Goal: Submit feedback/report problem: Submit feedback/report problem

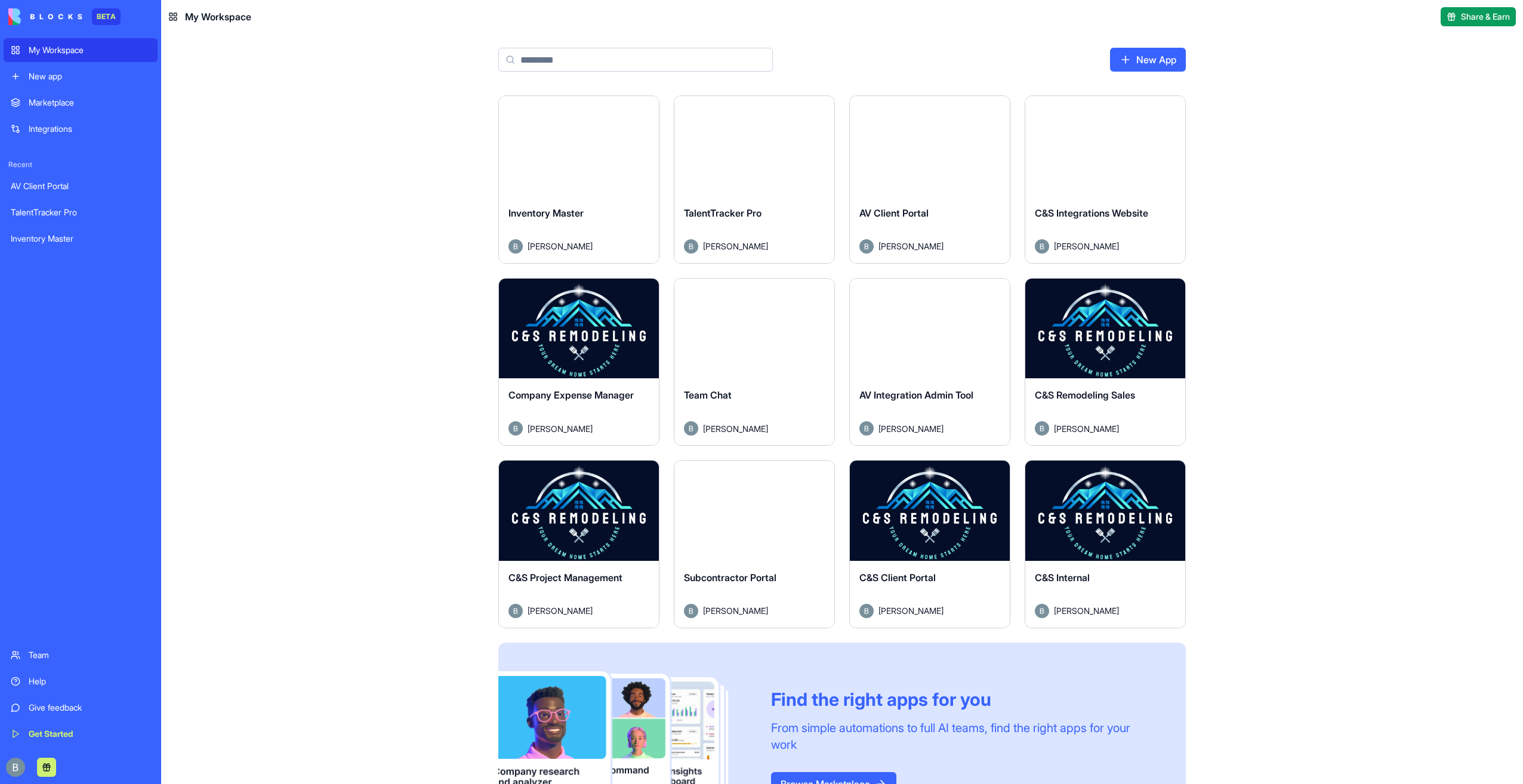
click at [1090, 321] on button "Launch" at bounding box center [1105, 328] width 90 height 24
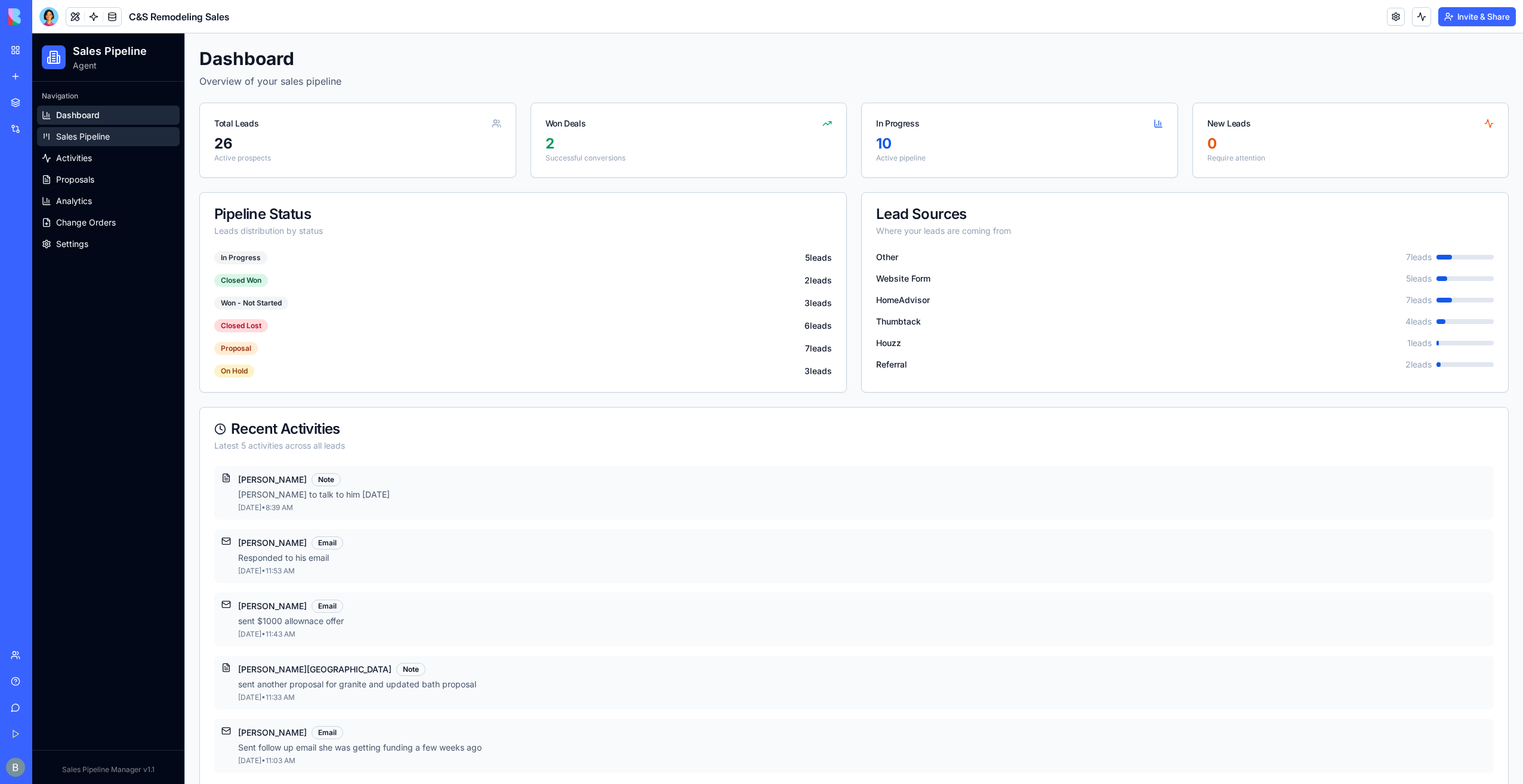
click at [84, 136] on span "Sales Pipeline" at bounding box center [82, 137] width 54 height 12
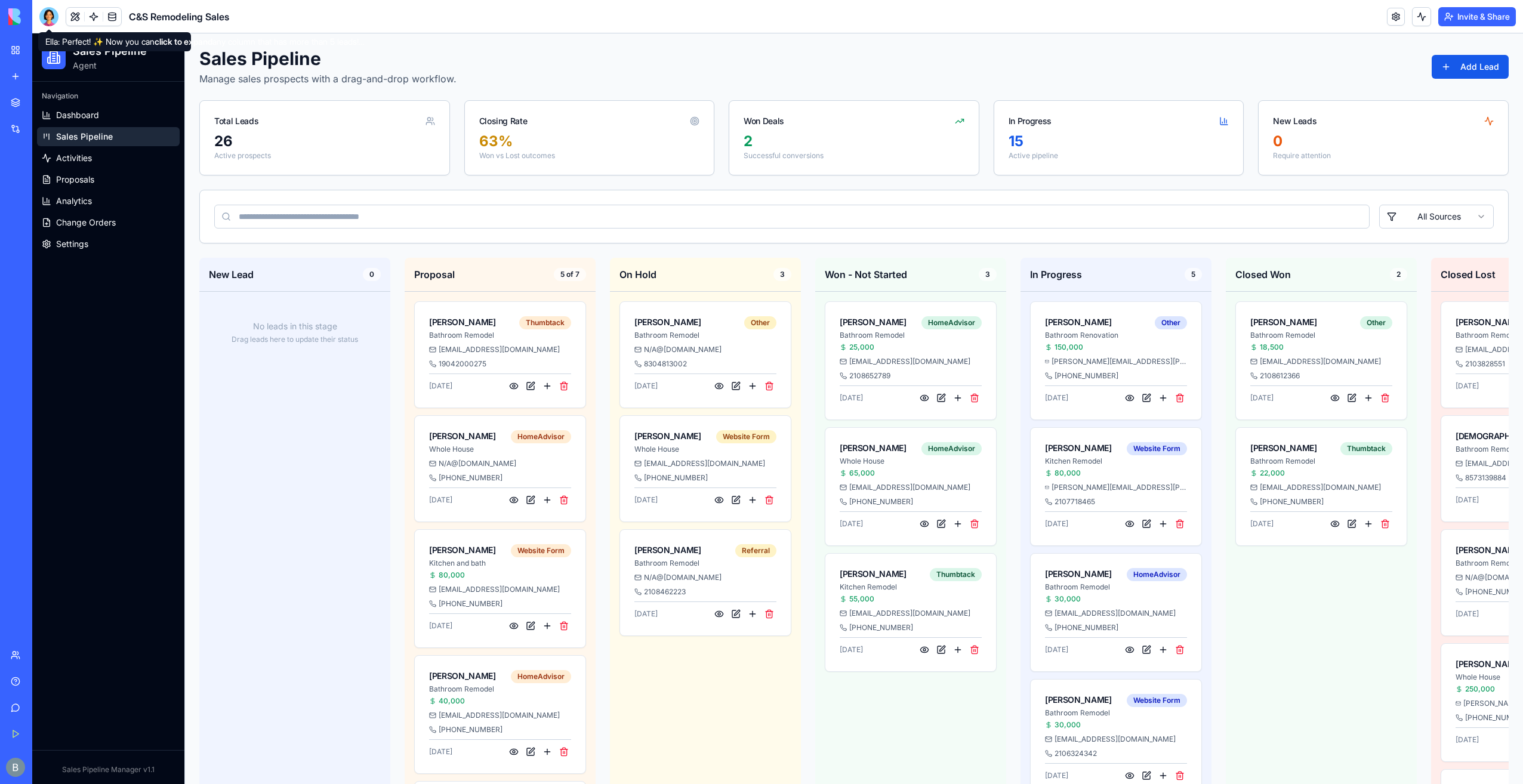
click at [45, 11] on div at bounding box center [49, 17] width 19 height 19
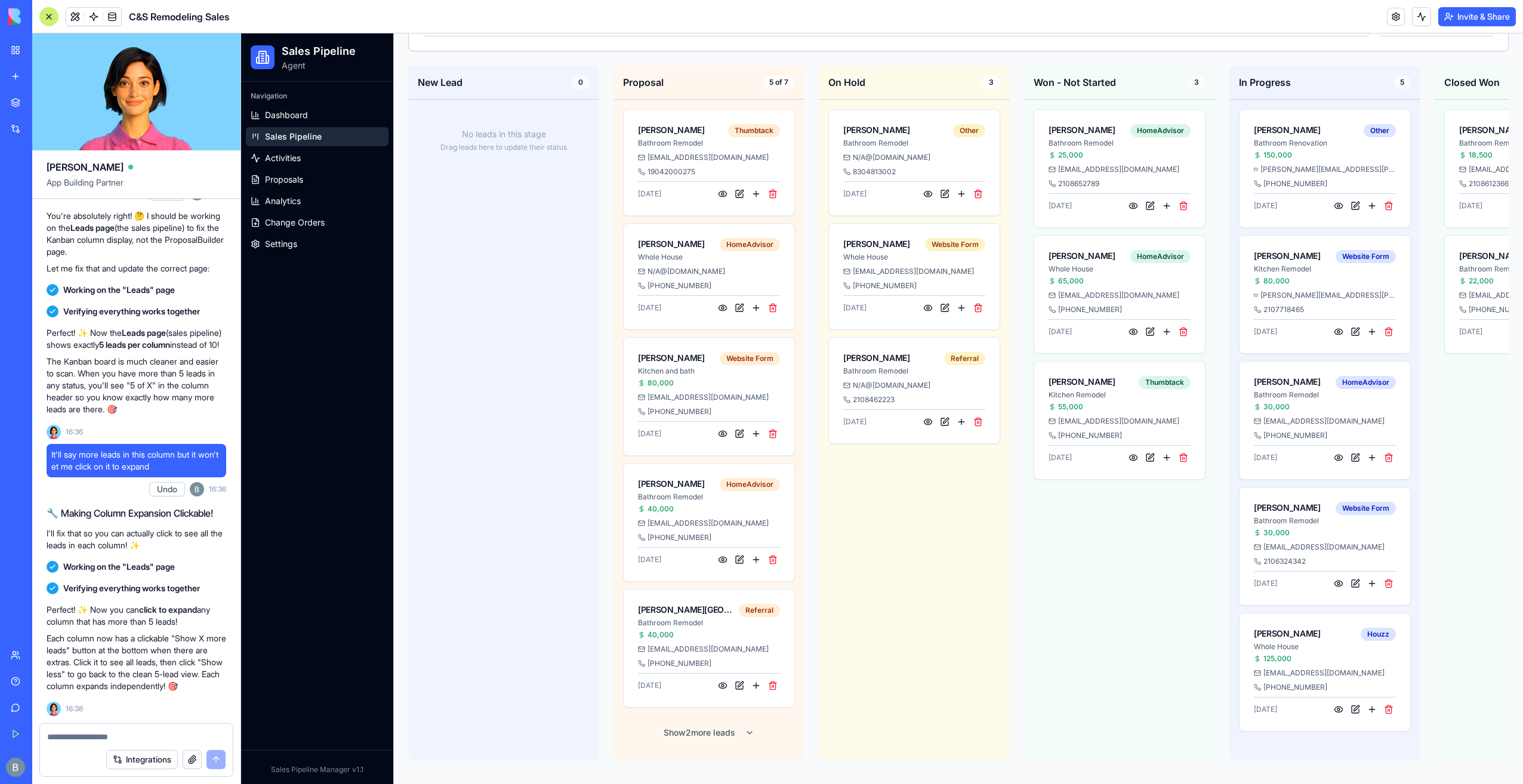
scroll to position [197, 0]
click at [696, 721] on button "Show 2 more leads" at bounding box center [709, 732] width 172 height 21
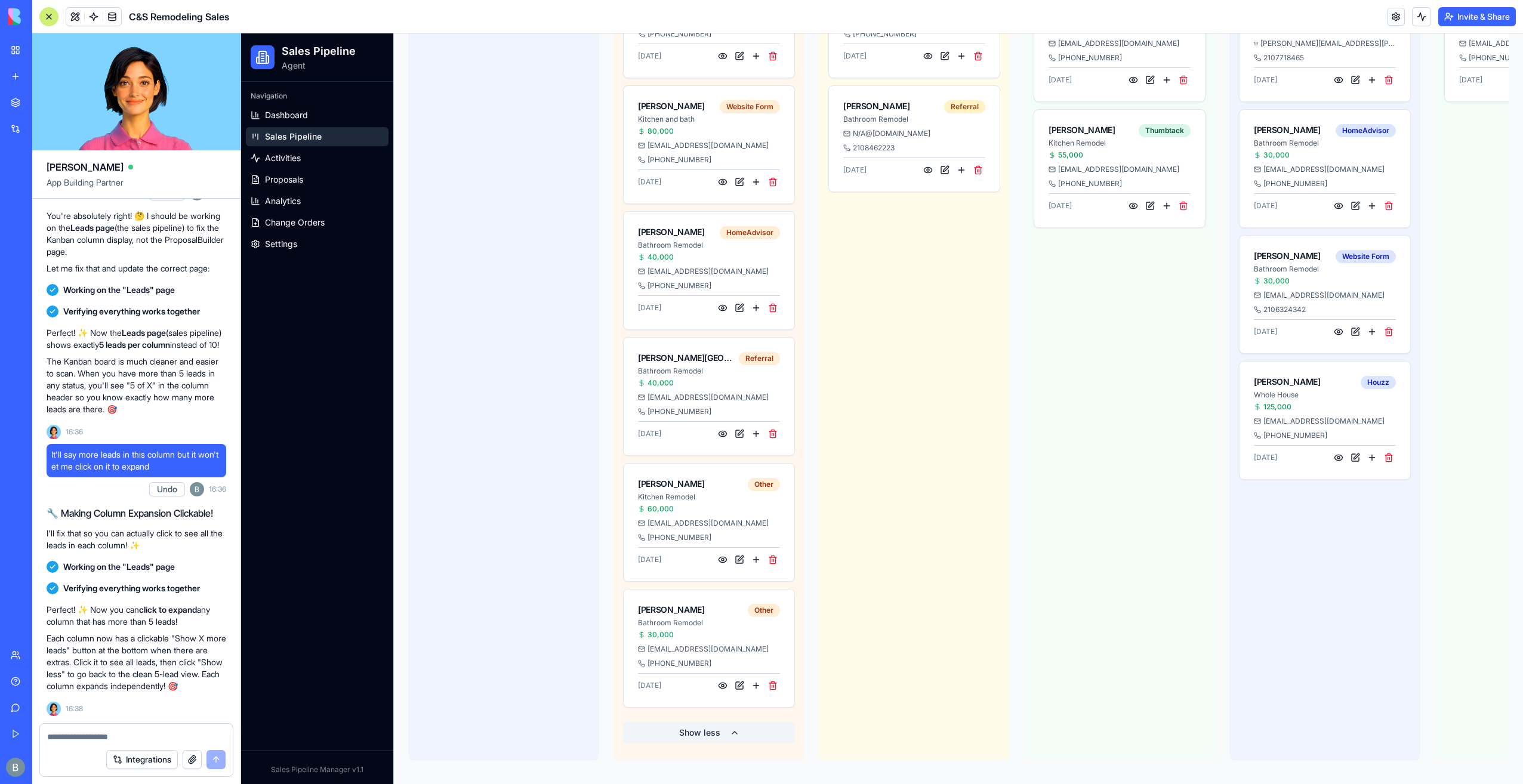
click at [714, 721] on button "Show less" at bounding box center [709, 732] width 172 height 21
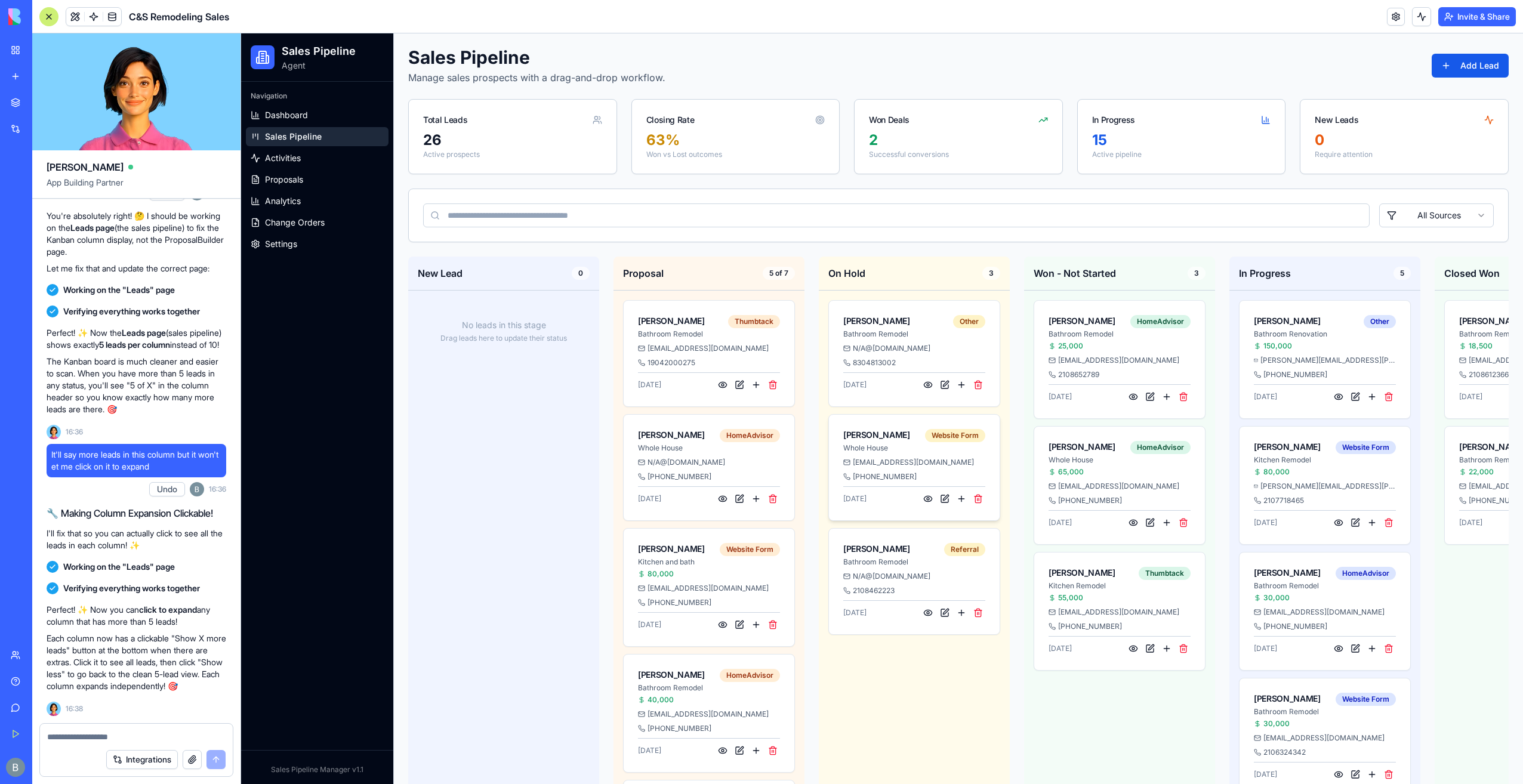
scroll to position [0, 0]
drag, startPoint x: 890, startPoint y: 366, endPoint x: 823, endPoint y: 296, distance: 96.9
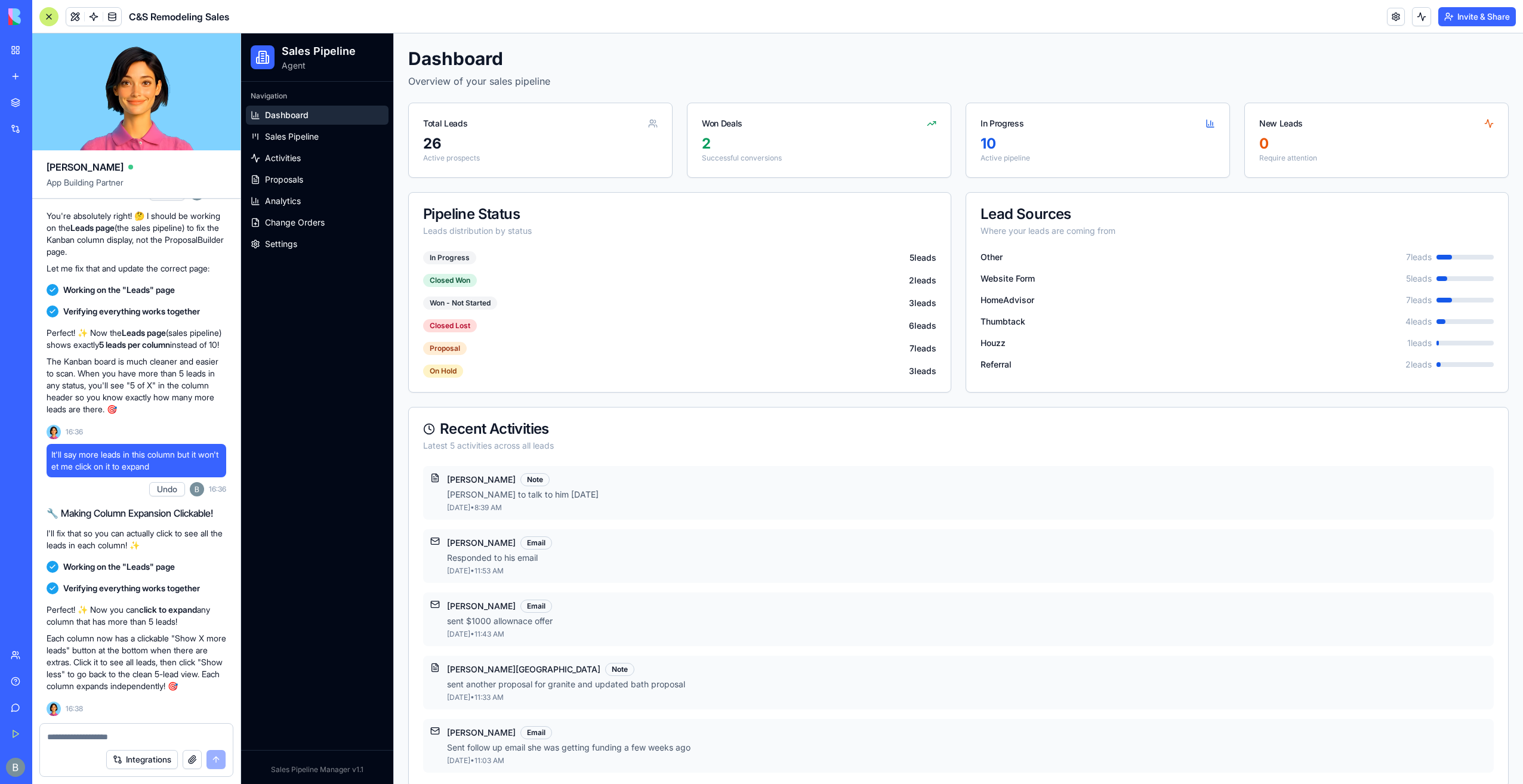
click at [19, 17] on img at bounding box center [45, 16] width 74 height 17
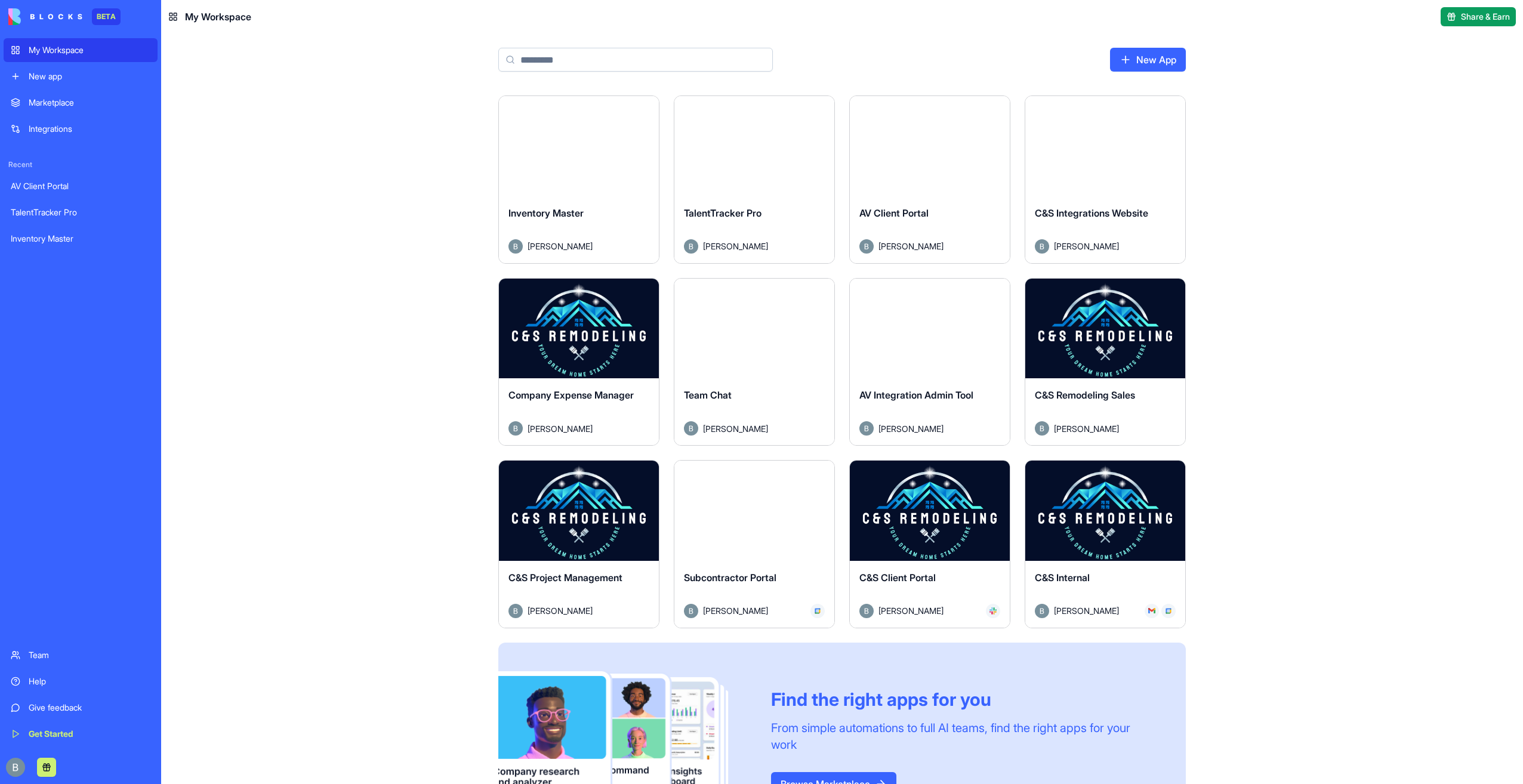
click at [1098, 518] on button "Launch" at bounding box center [1105, 510] width 90 height 24
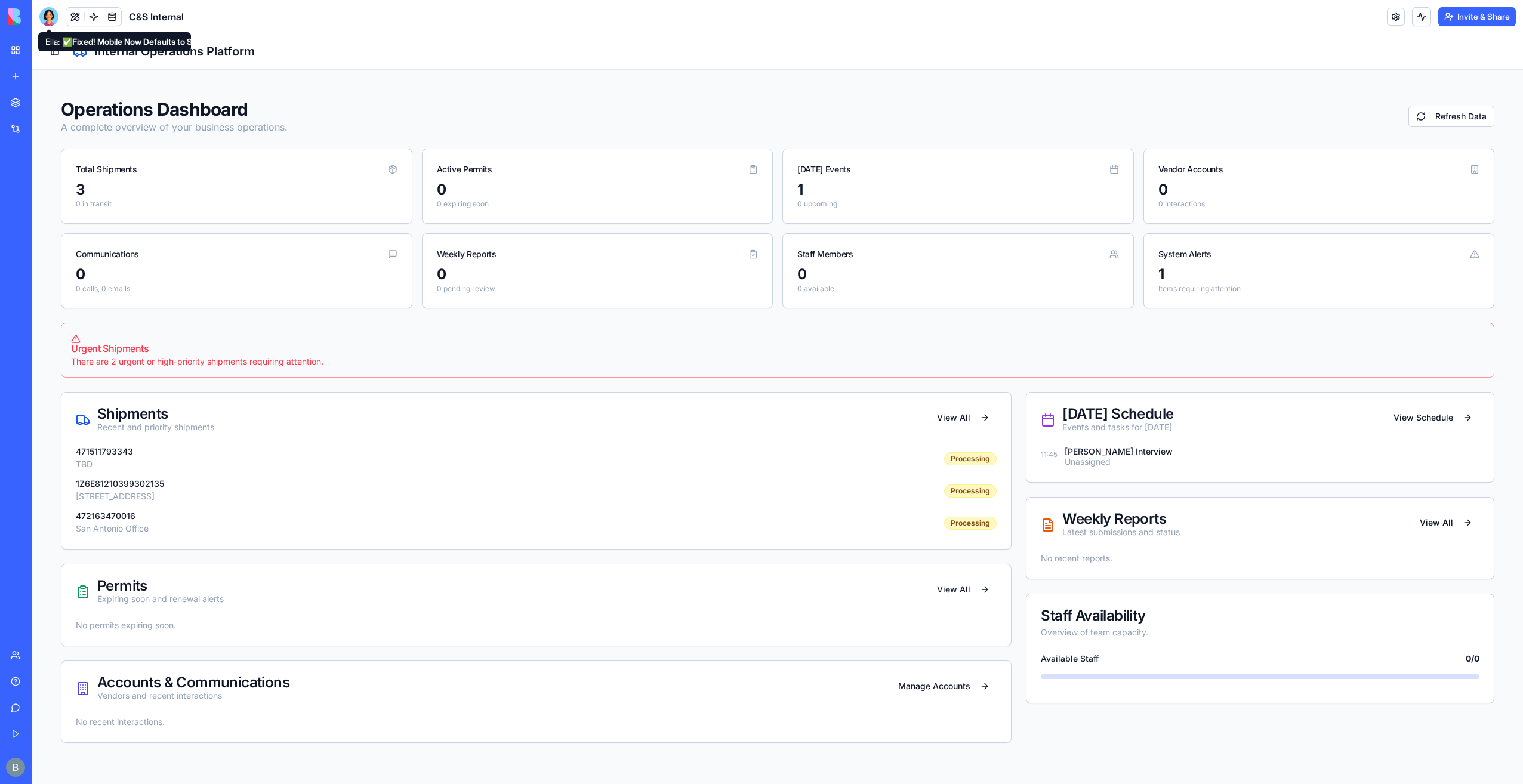
click at [49, 15] on div at bounding box center [49, 17] width 19 height 19
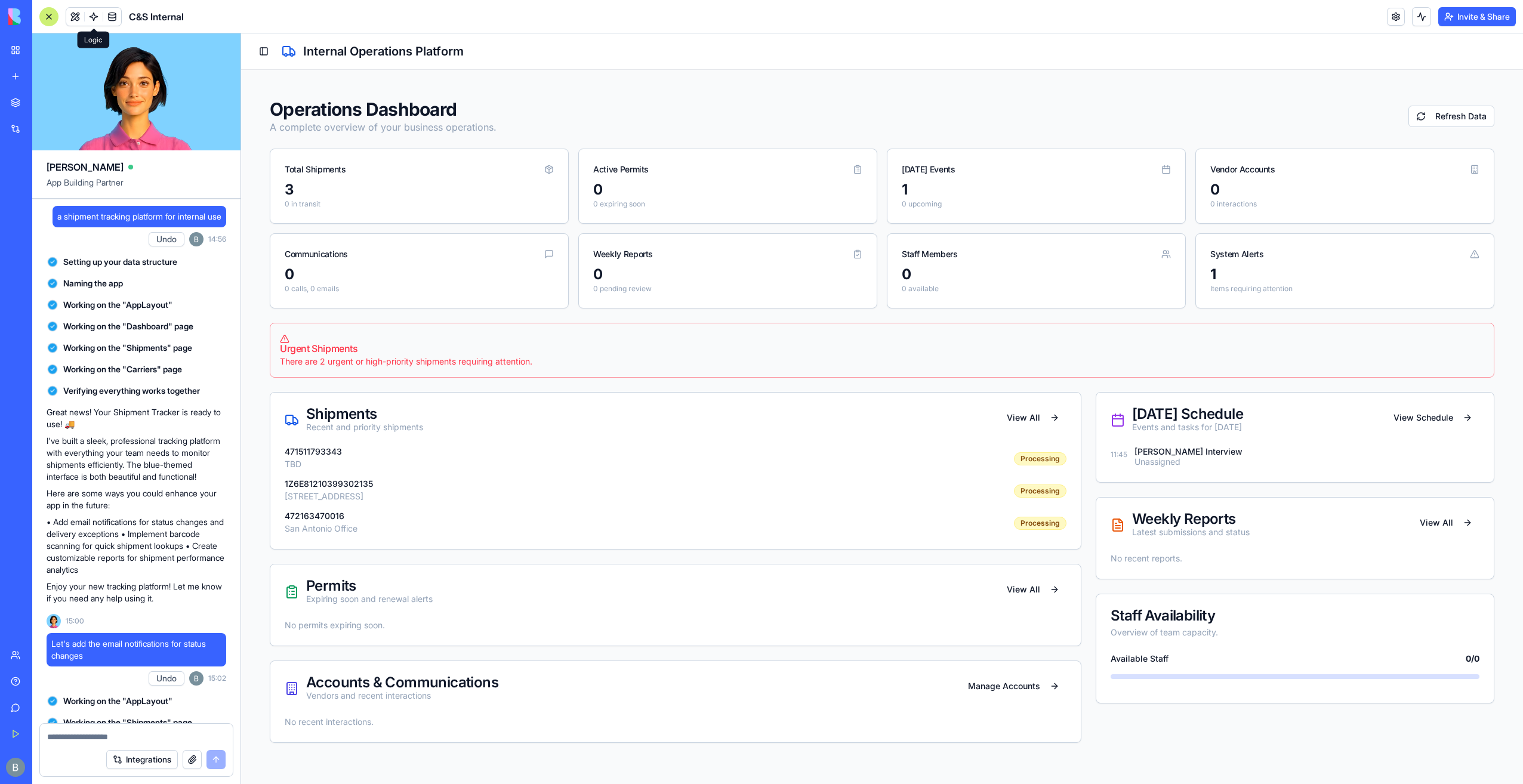
scroll to position [67501, 0]
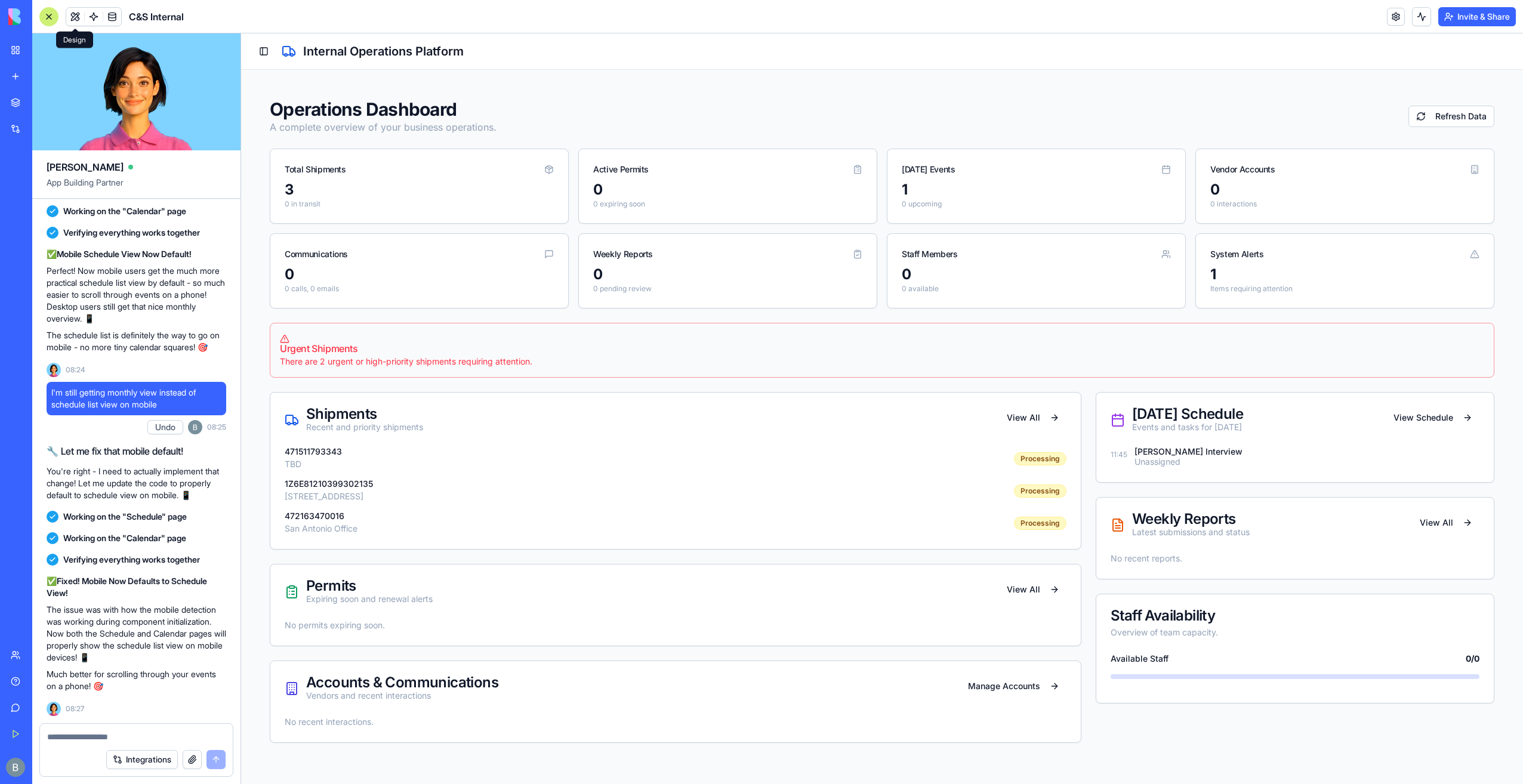
click at [71, 18] on button at bounding box center [75, 17] width 18 height 18
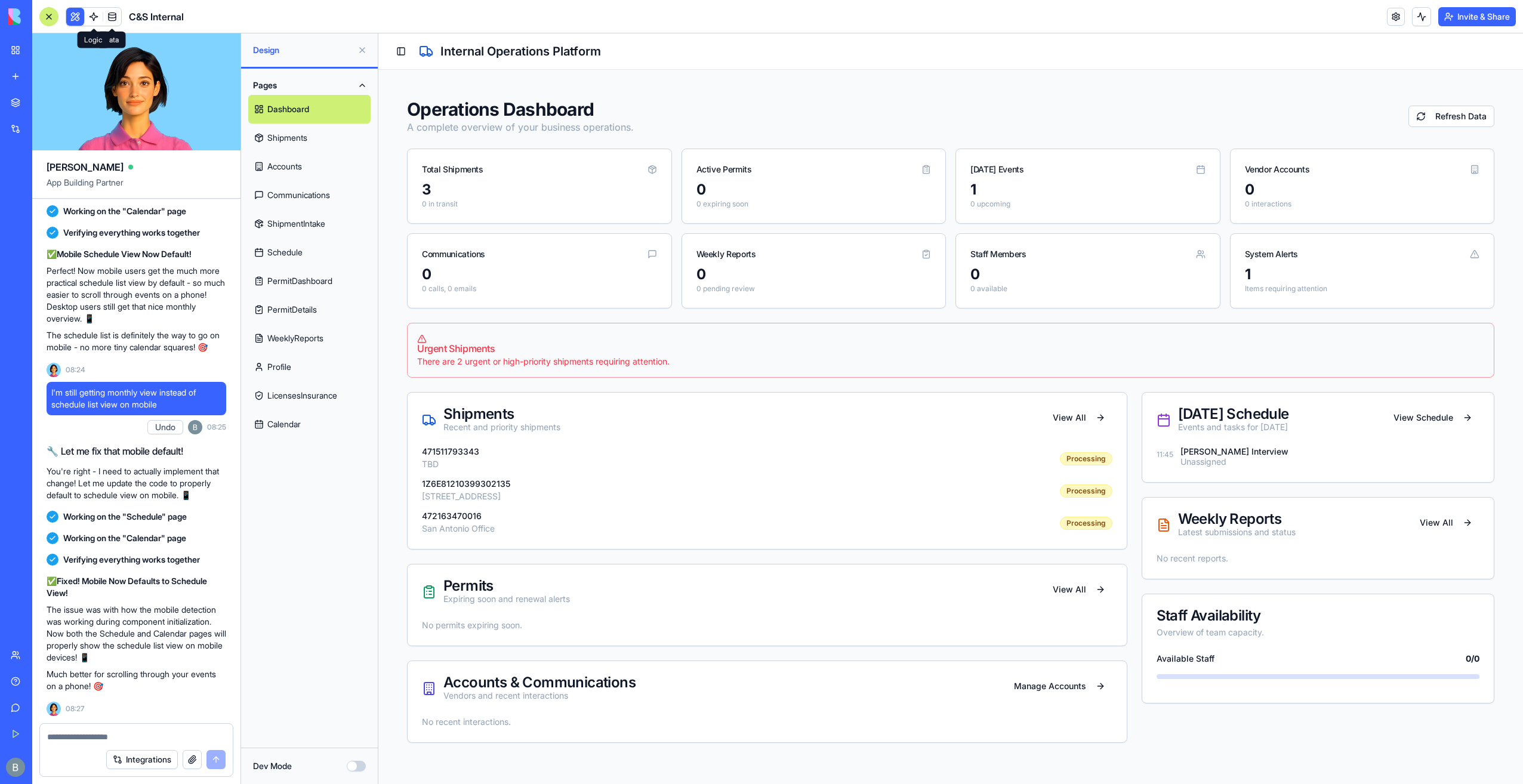
click at [77, 13] on button at bounding box center [75, 17] width 18 height 18
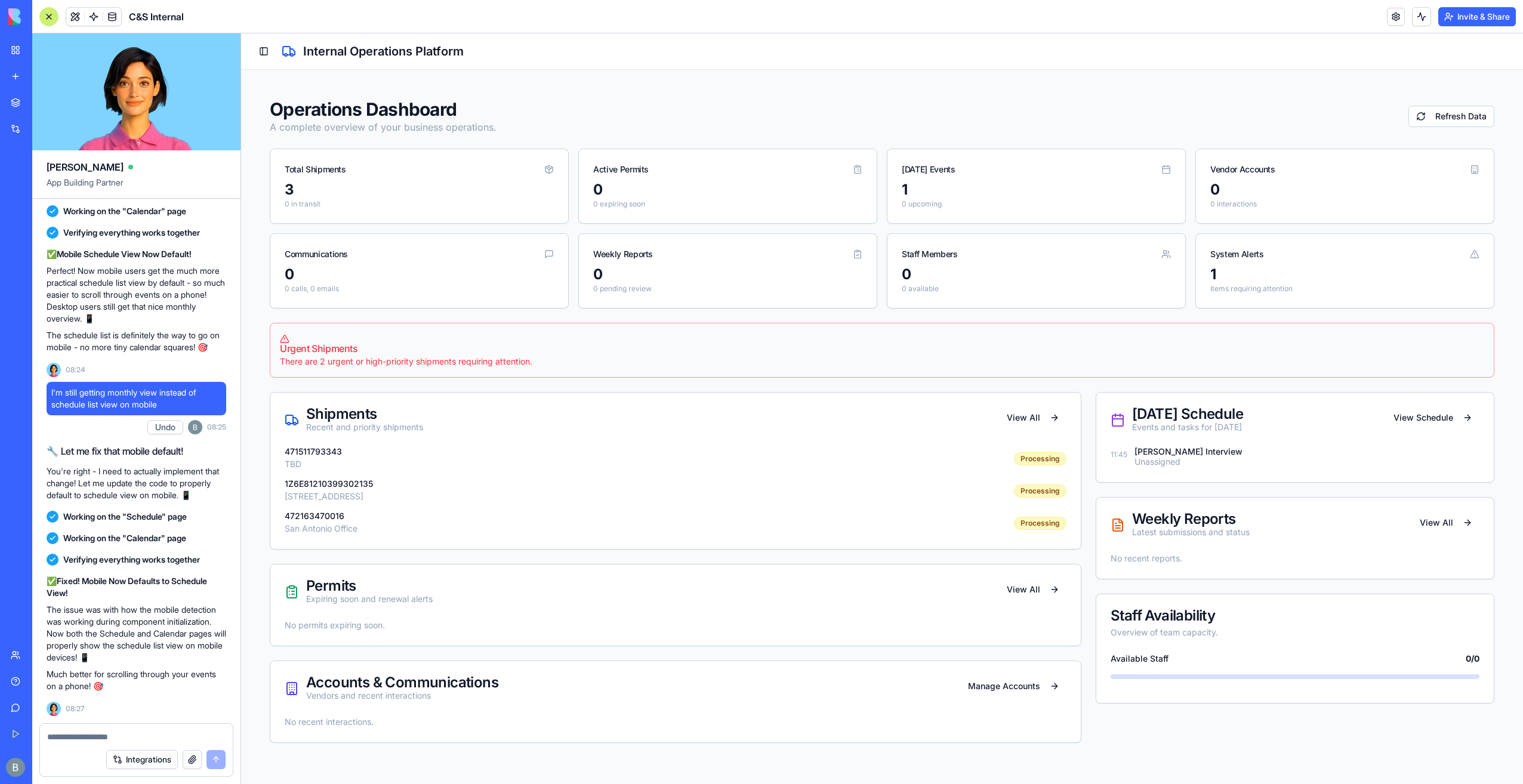
click at [258, 51] on button "Toggle Sidebar" at bounding box center [263, 51] width 17 height 17
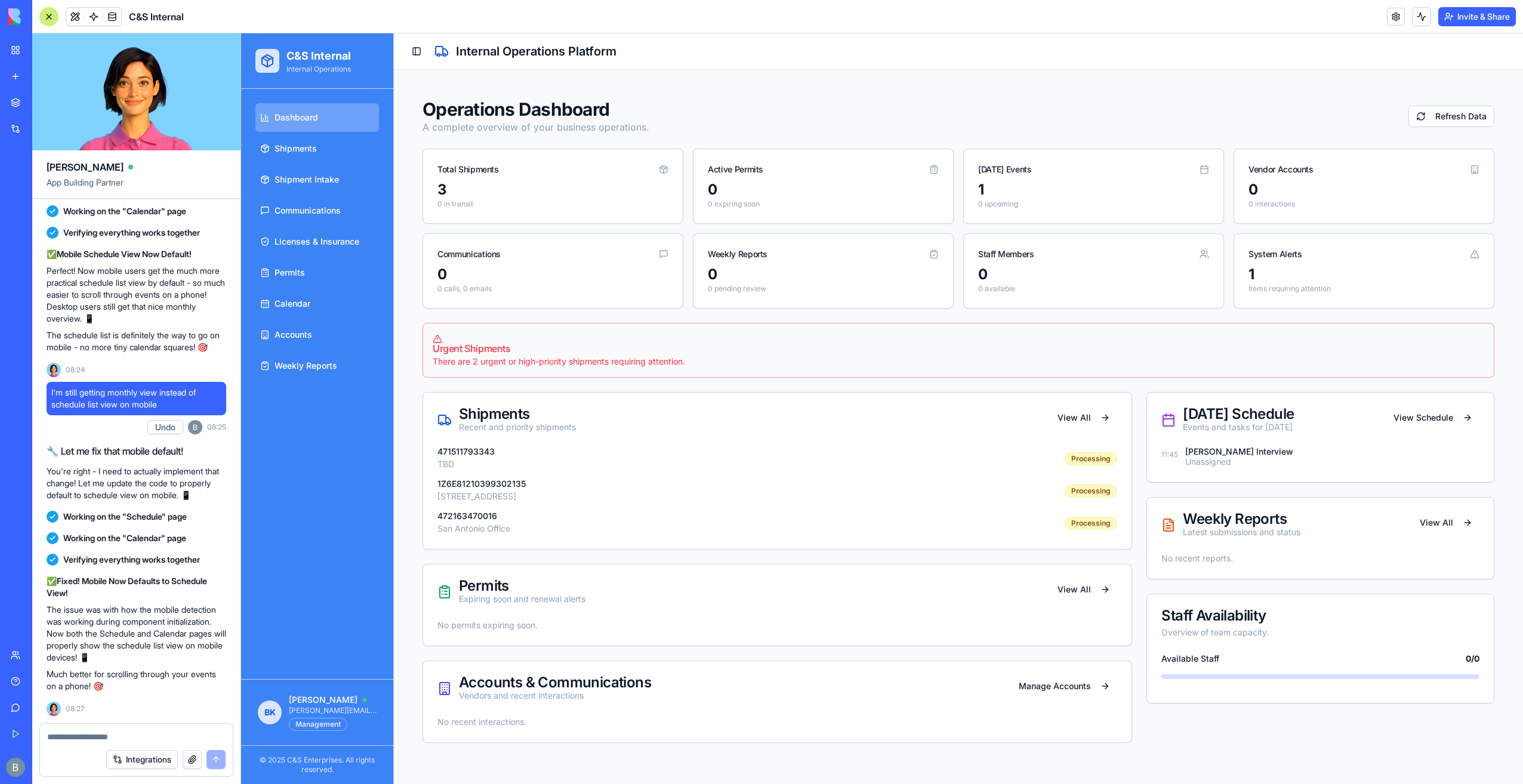
click at [129, 735] on textarea at bounding box center [136, 737] width 179 height 12
drag, startPoint x: 125, startPoint y: 741, endPoint x: 130, endPoint y: 734, distance: 8.6
click at [130, 734] on textarea at bounding box center [136, 737] width 179 height 12
drag, startPoint x: 90, startPoint y: 710, endPoint x: 74, endPoint y: 700, distance: 18.9
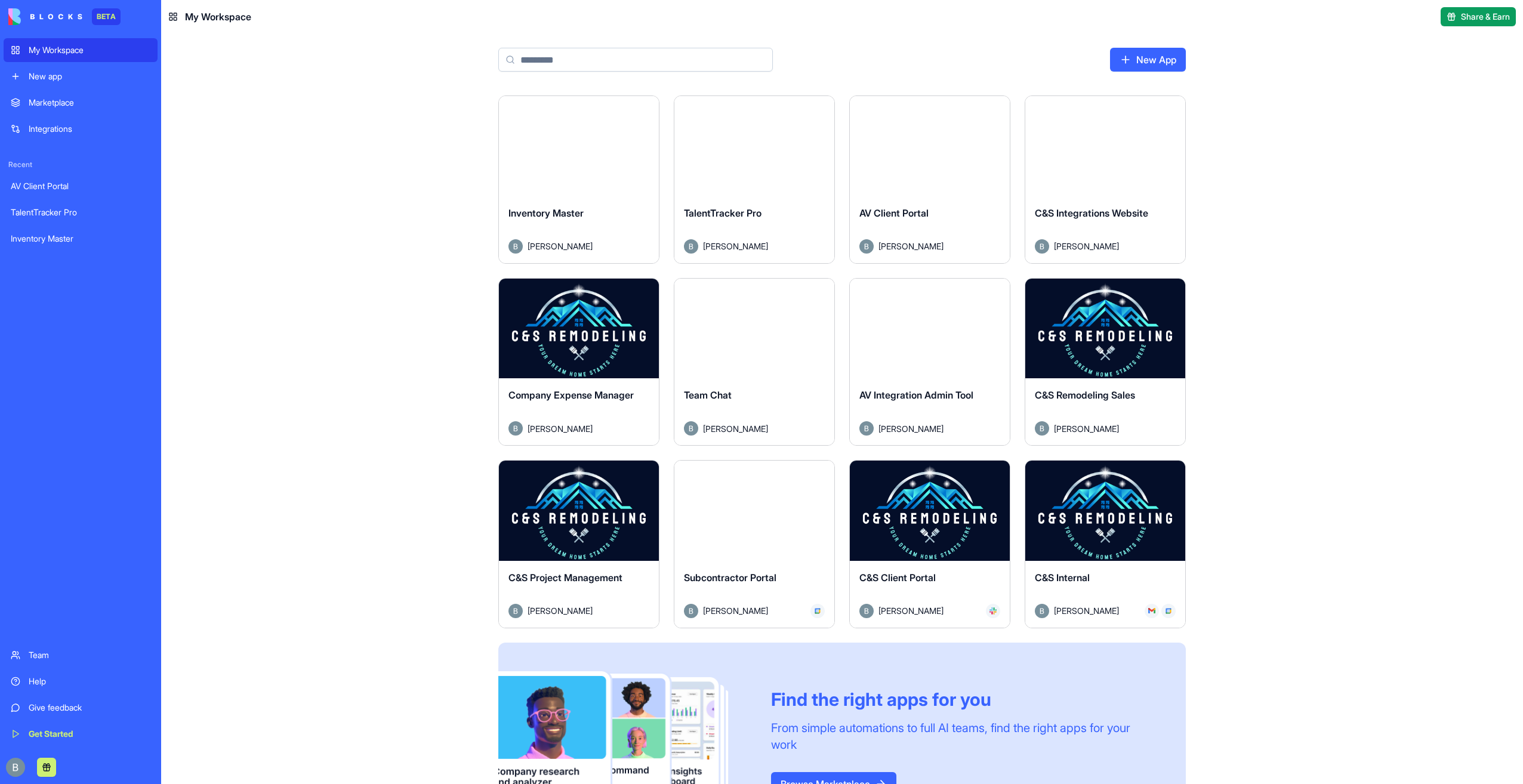
drag, startPoint x: 301, startPoint y: 441, endPoint x: 292, endPoint y: 431, distance: 13.5
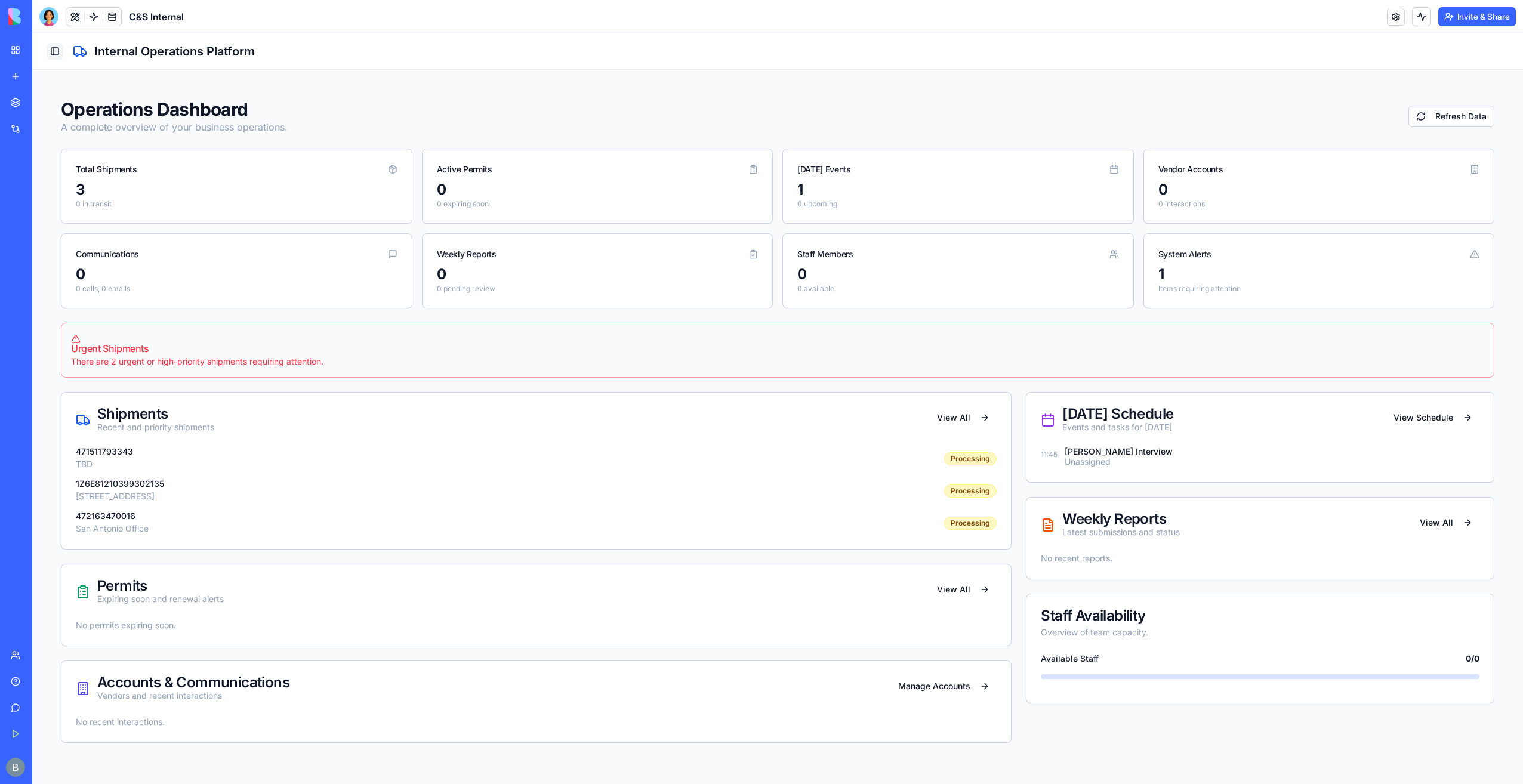
click at [49, 51] on button "Toggle Sidebar" at bounding box center [54, 51] width 17 height 17
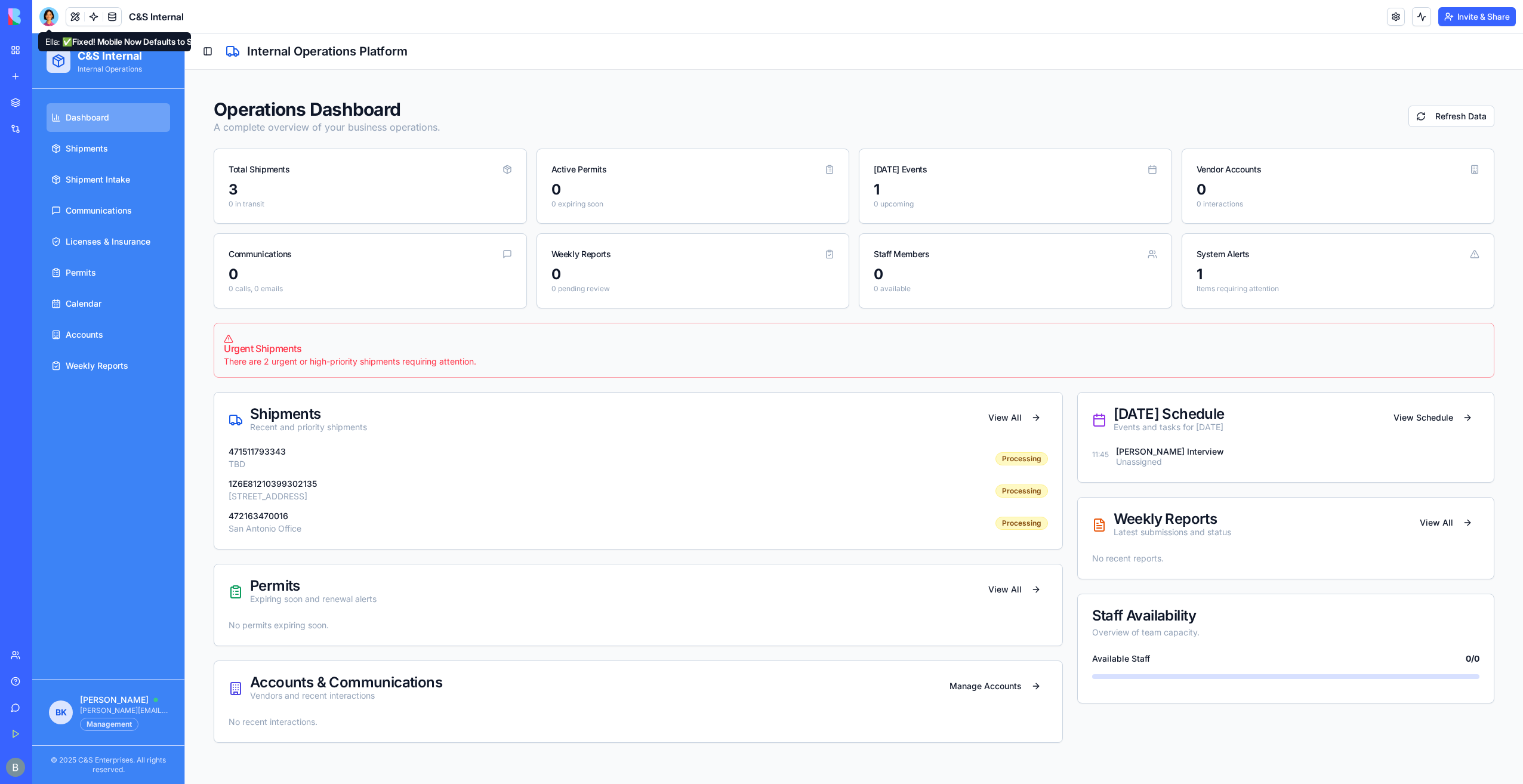
click at [46, 15] on div at bounding box center [49, 17] width 19 height 19
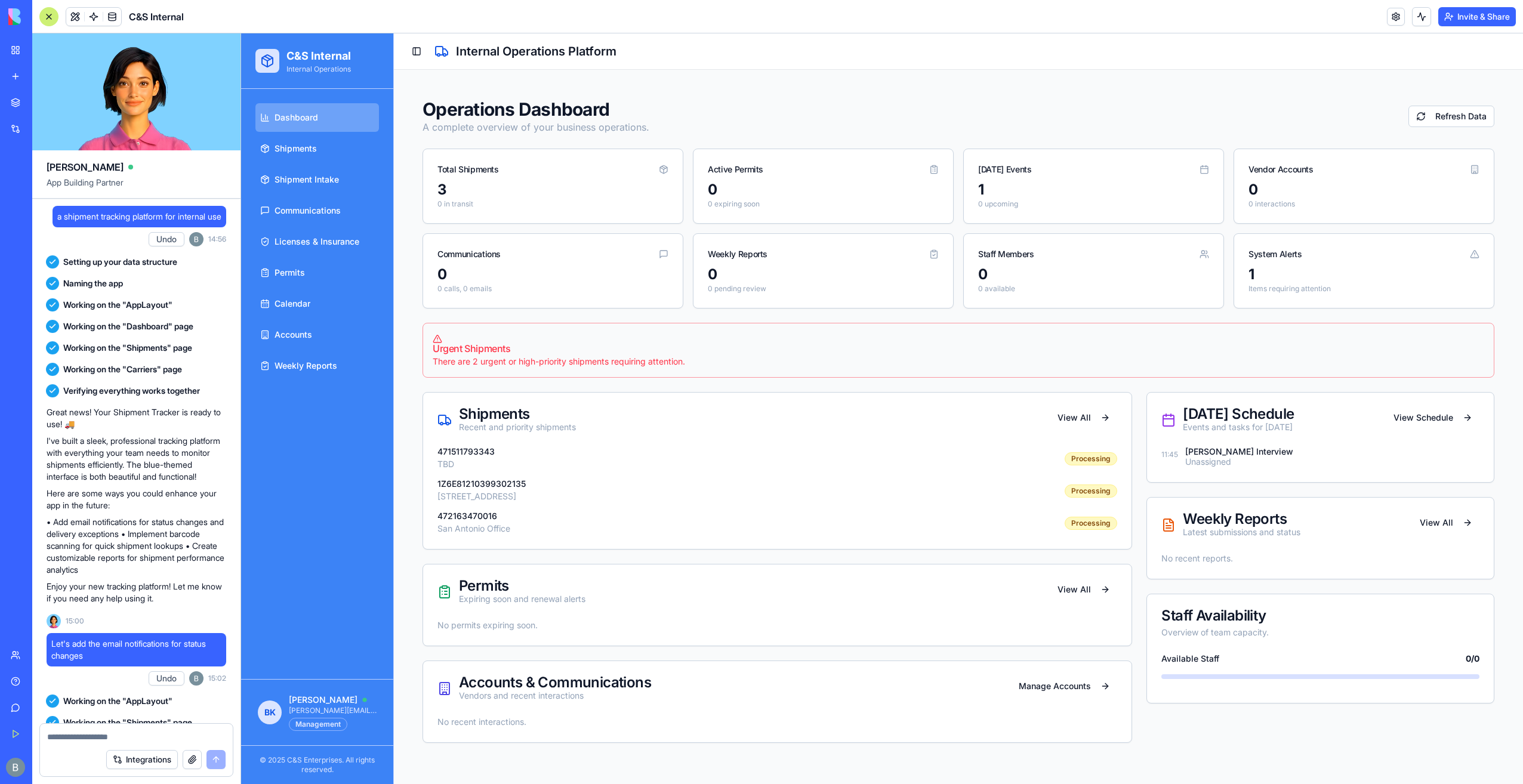
scroll to position [67501, 0]
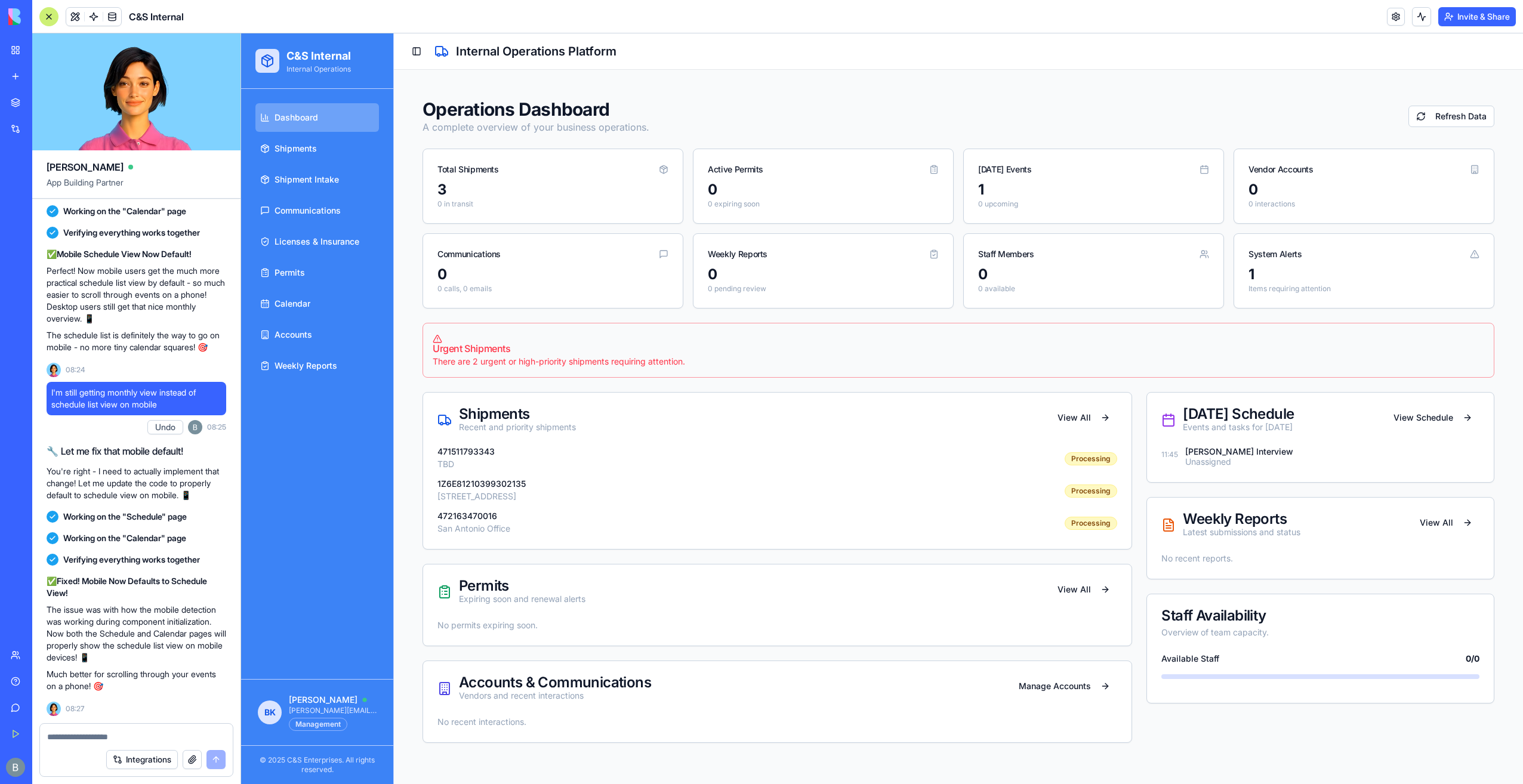
click at [90, 738] on textarea at bounding box center [136, 737] width 179 height 12
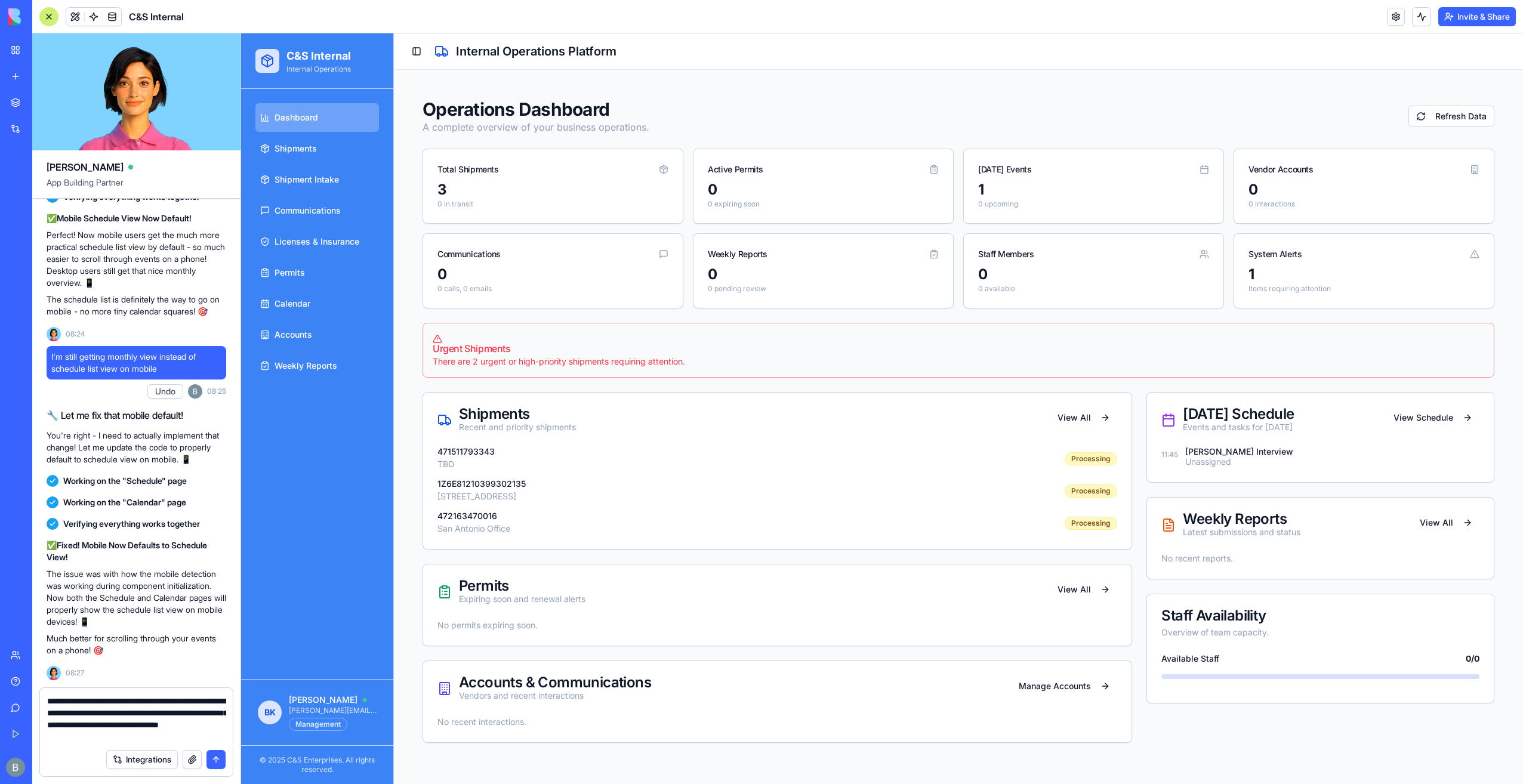
type textarea "**********"
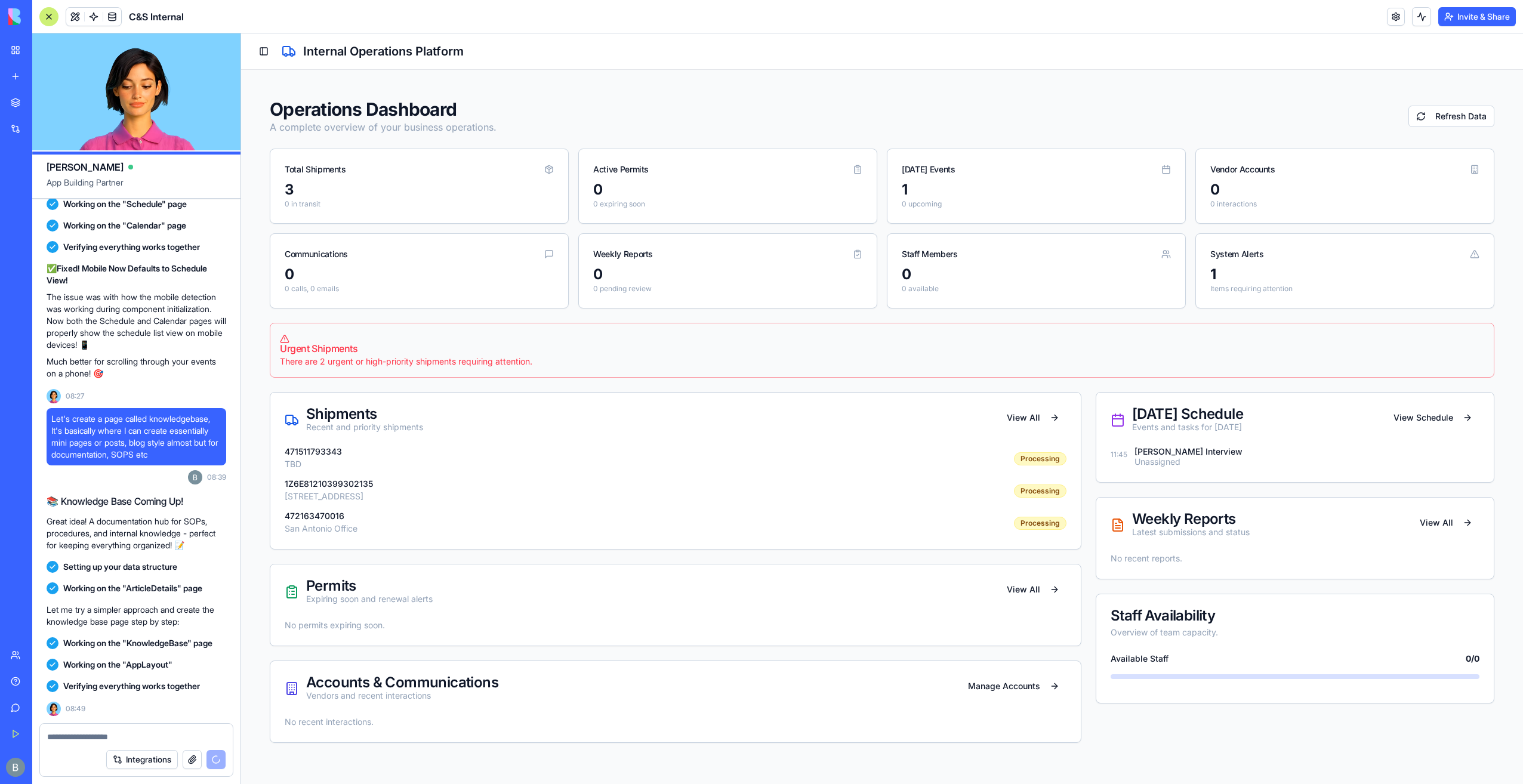
scroll to position [67928, 0]
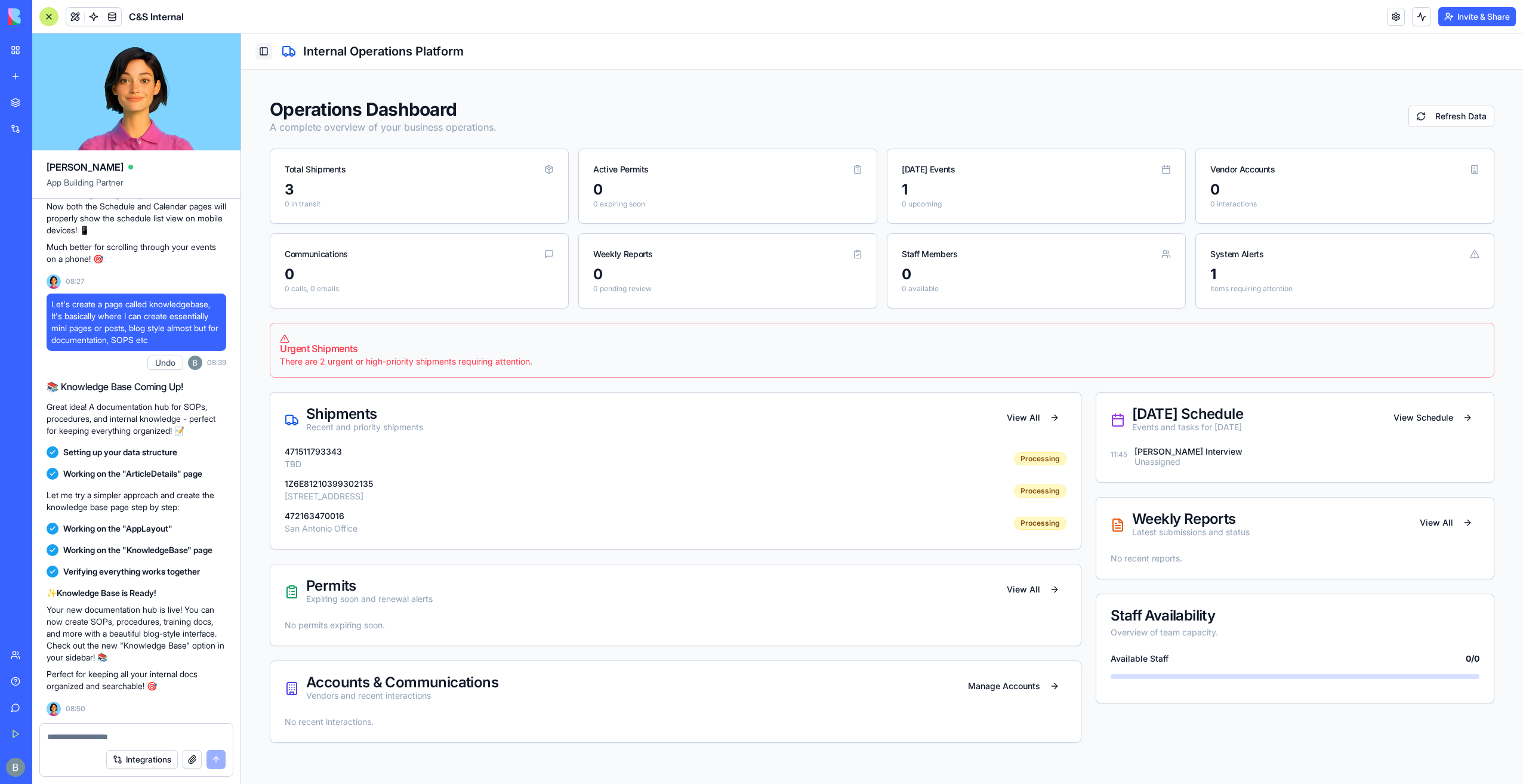
click at [271, 52] on button "Toggle Sidebar" at bounding box center [263, 51] width 17 height 17
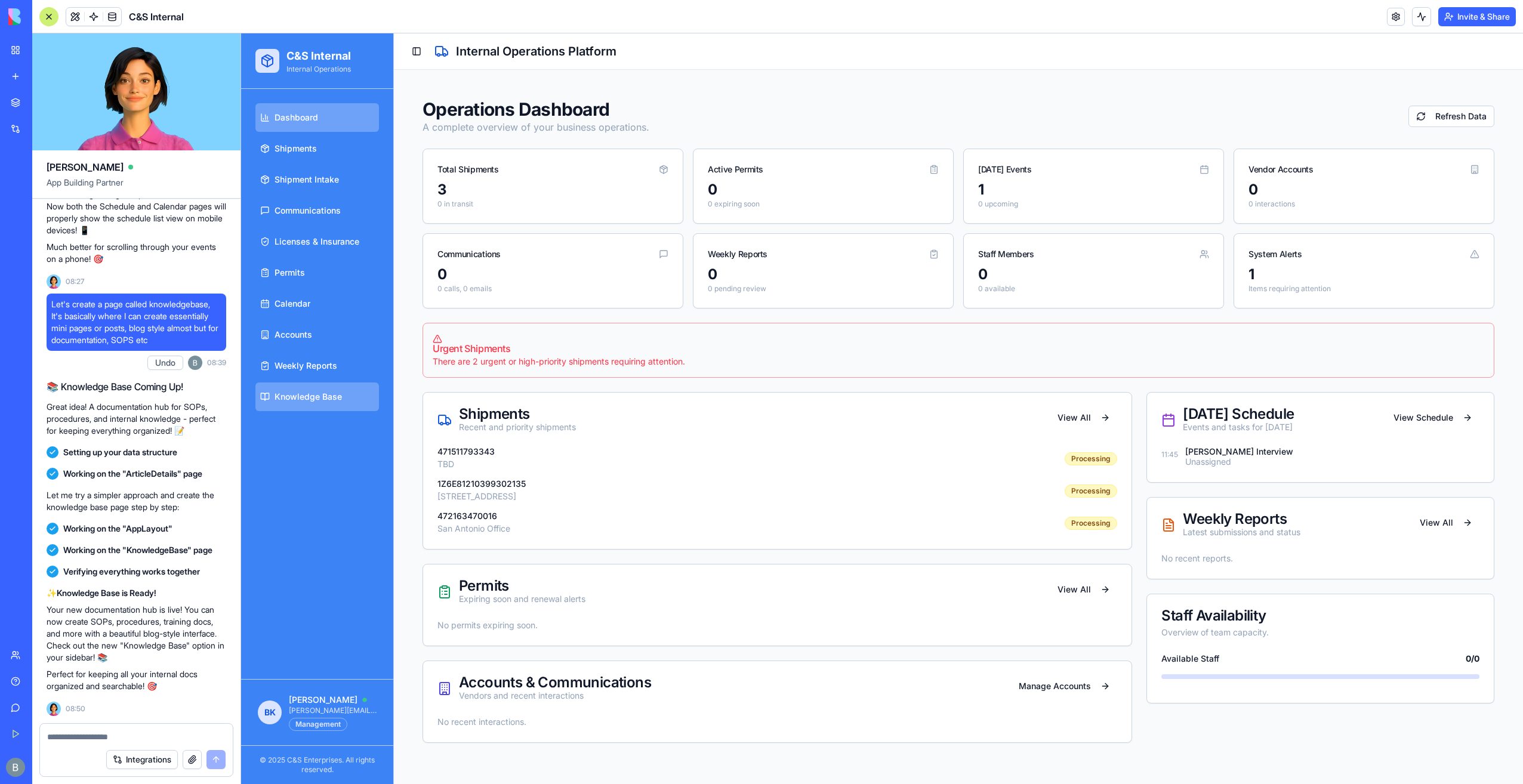
click at [313, 399] on span "Knowledge Base" at bounding box center [308, 396] width 68 height 12
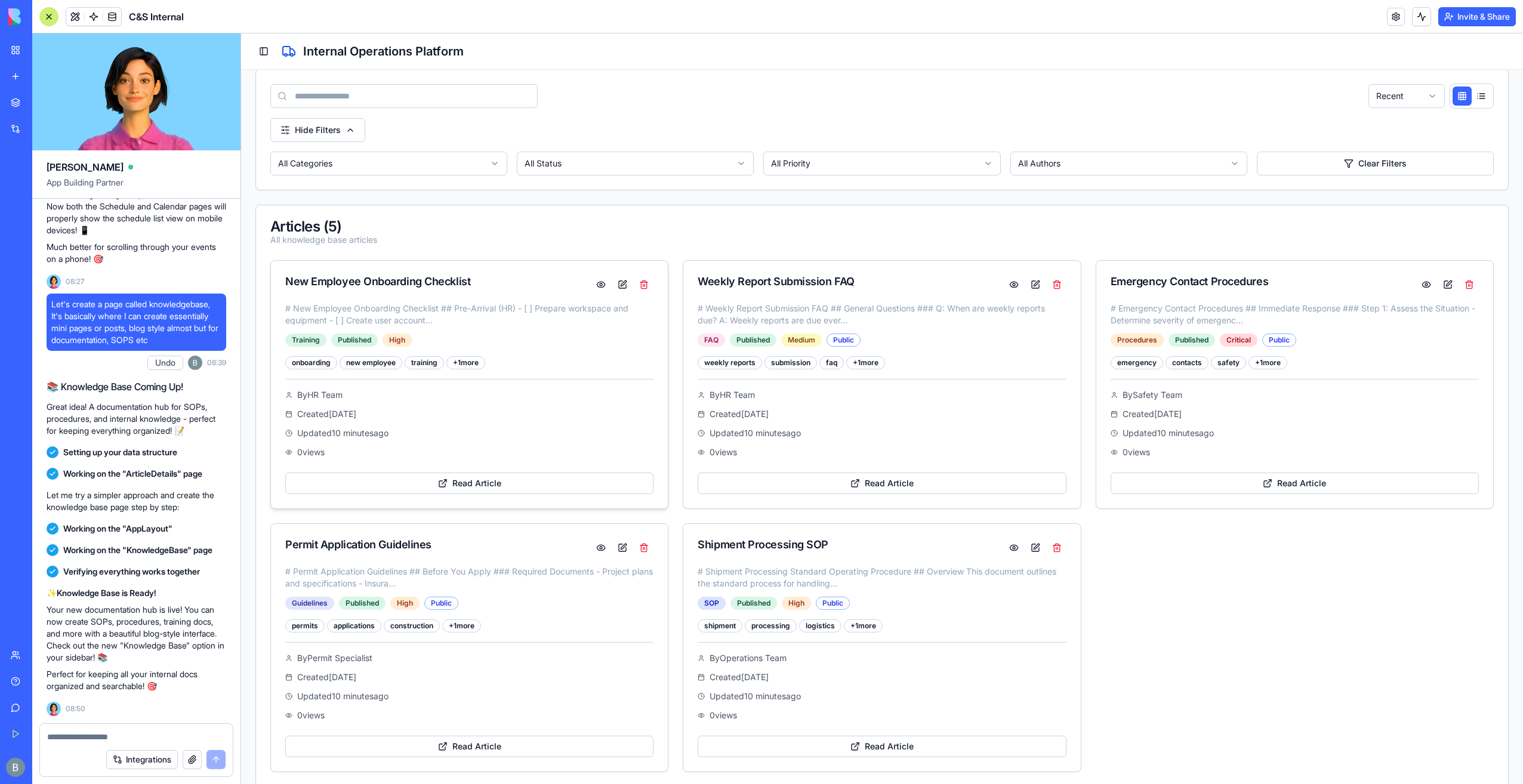
scroll to position [207, 0]
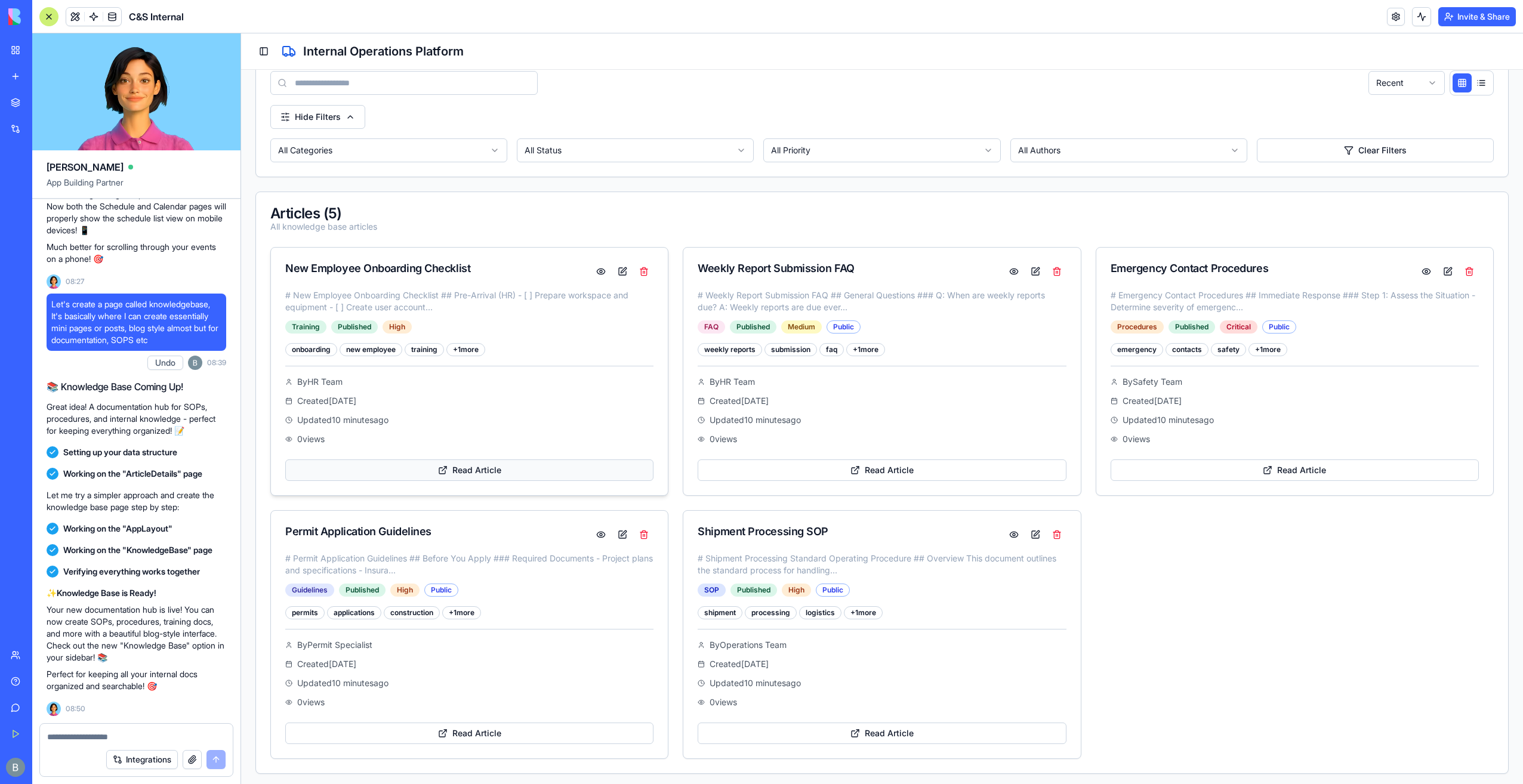
click at [504, 460] on link "Read Article" at bounding box center [469, 470] width 368 height 21
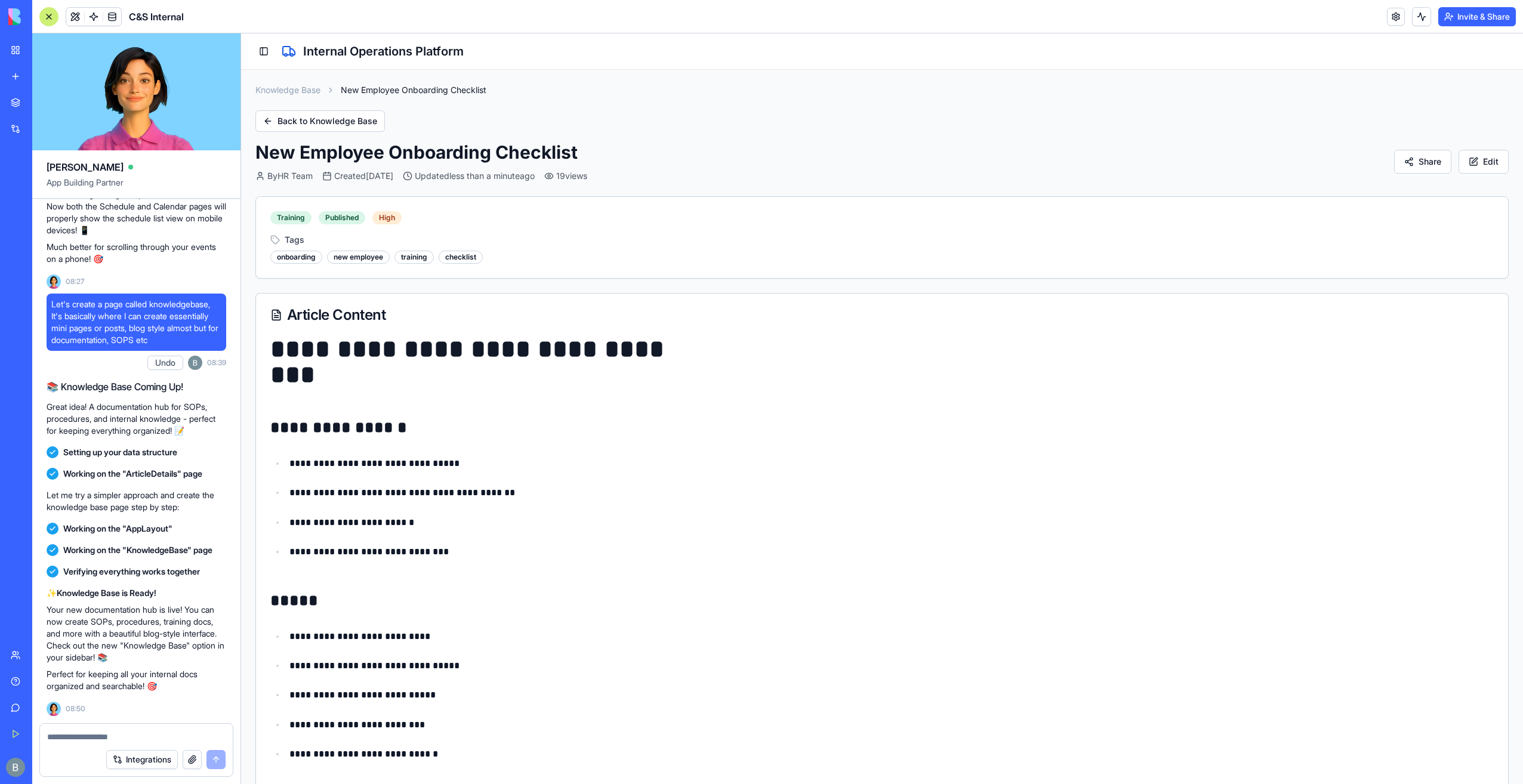
click at [155, 729] on div at bounding box center [136, 733] width 193 height 19
click at [157, 729] on div at bounding box center [136, 733] width 193 height 19
click at [132, 735] on textarea at bounding box center [136, 737] width 179 height 12
type textarea "*"
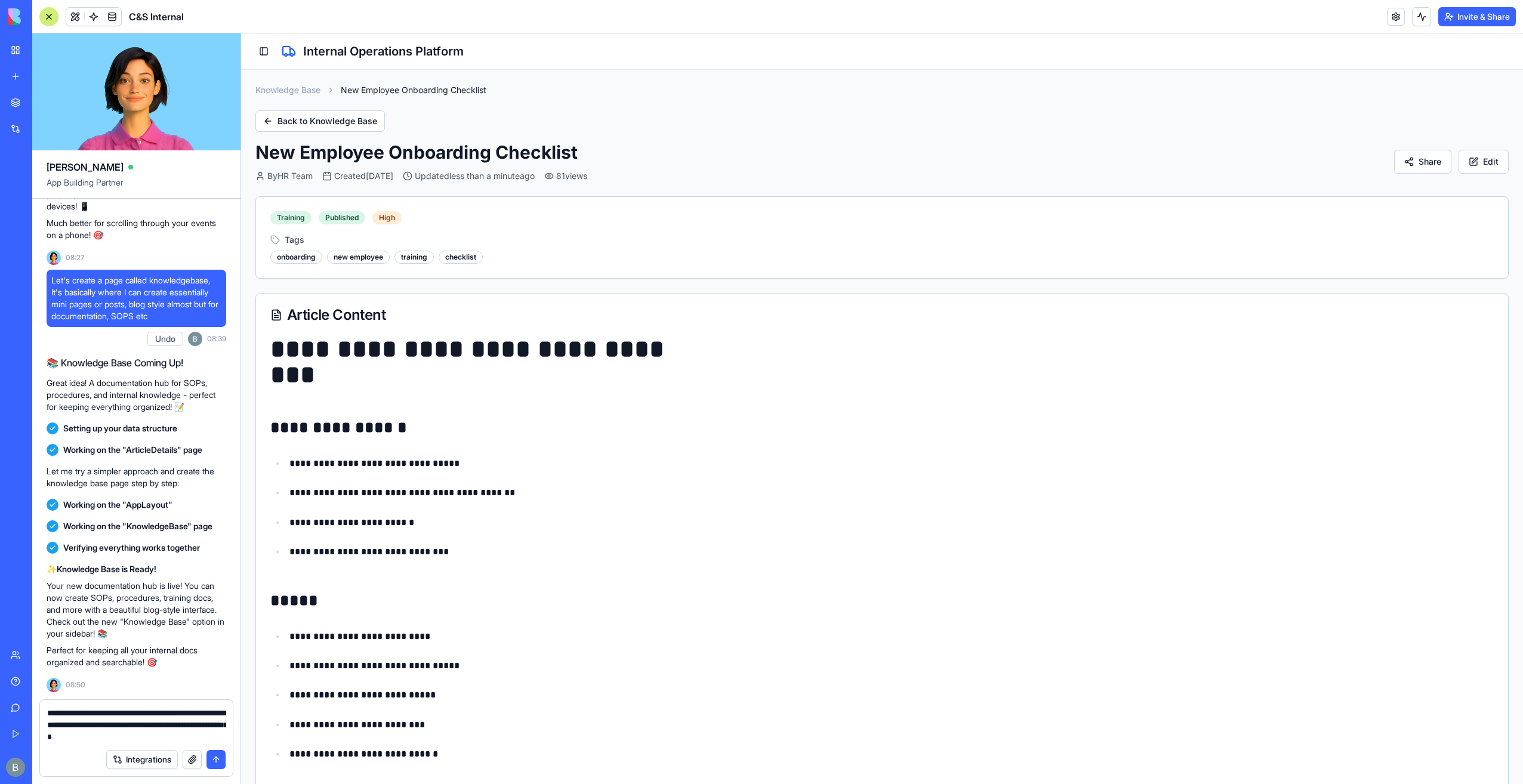
type textarea "**********"
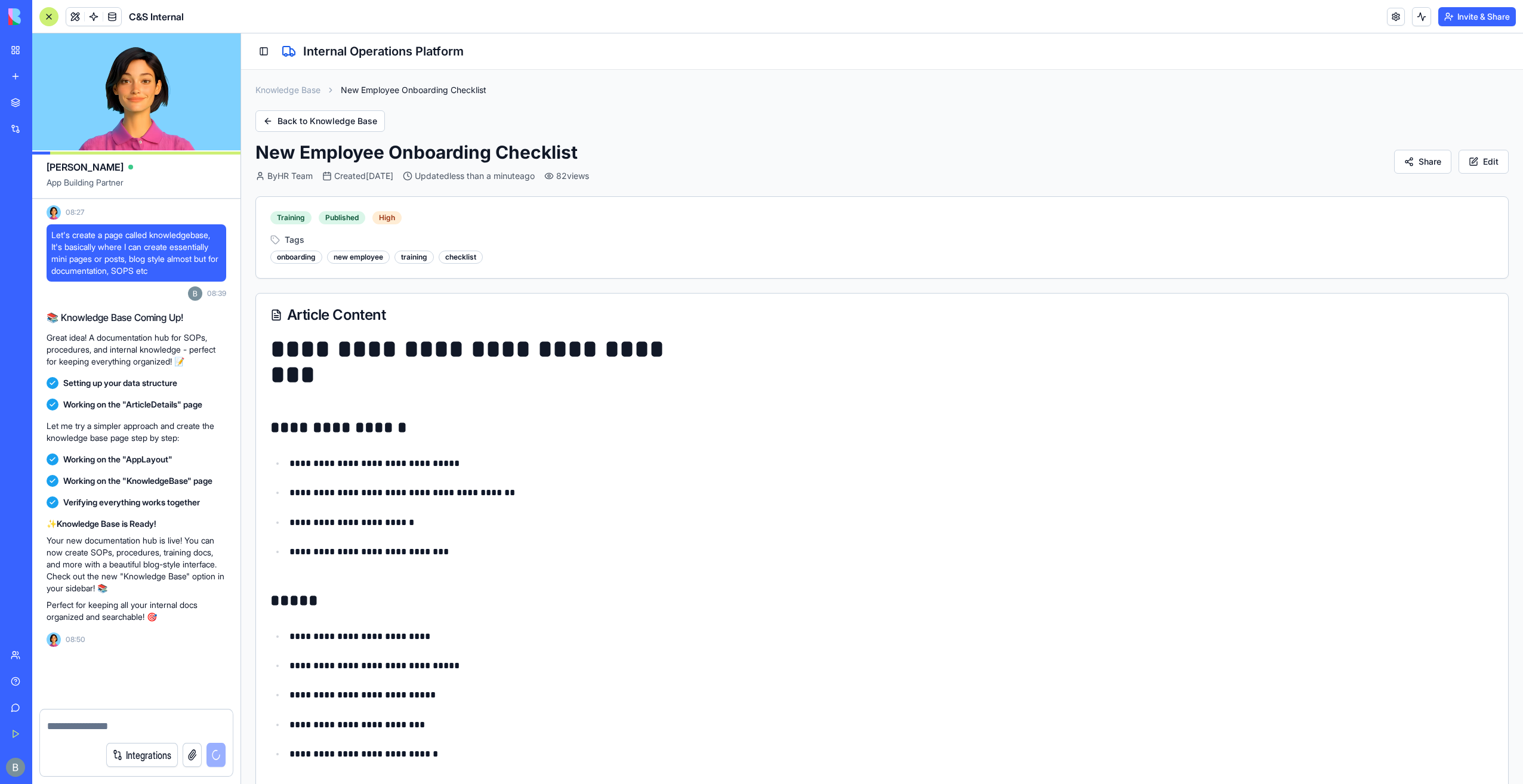
scroll to position [67997, 0]
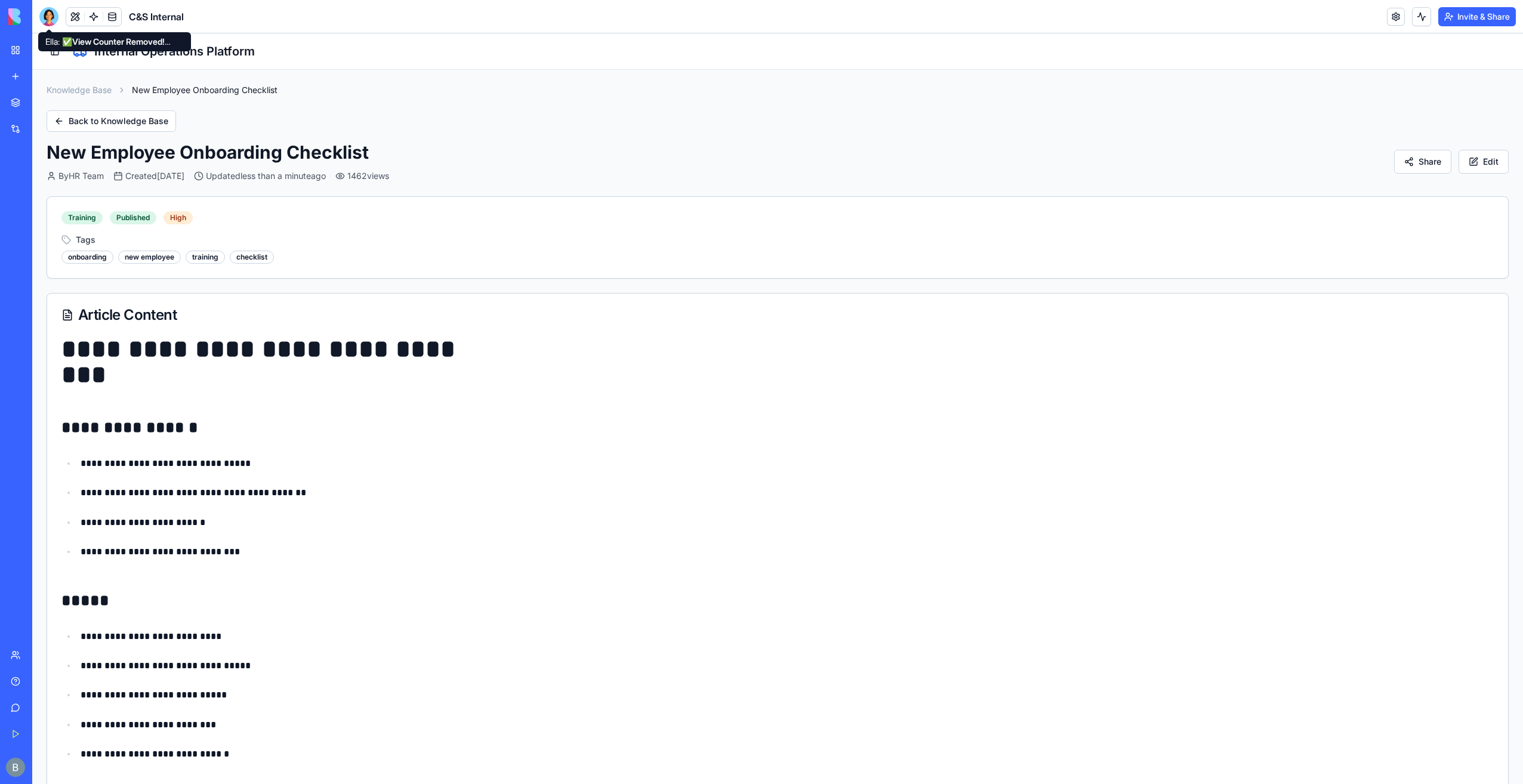
drag, startPoint x: 52, startPoint y: 15, endPoint x: 57, endPoint y: 32, distance: 17.7
click at [52, 15] on div at bounding box center [49, 17] width 19 height 19
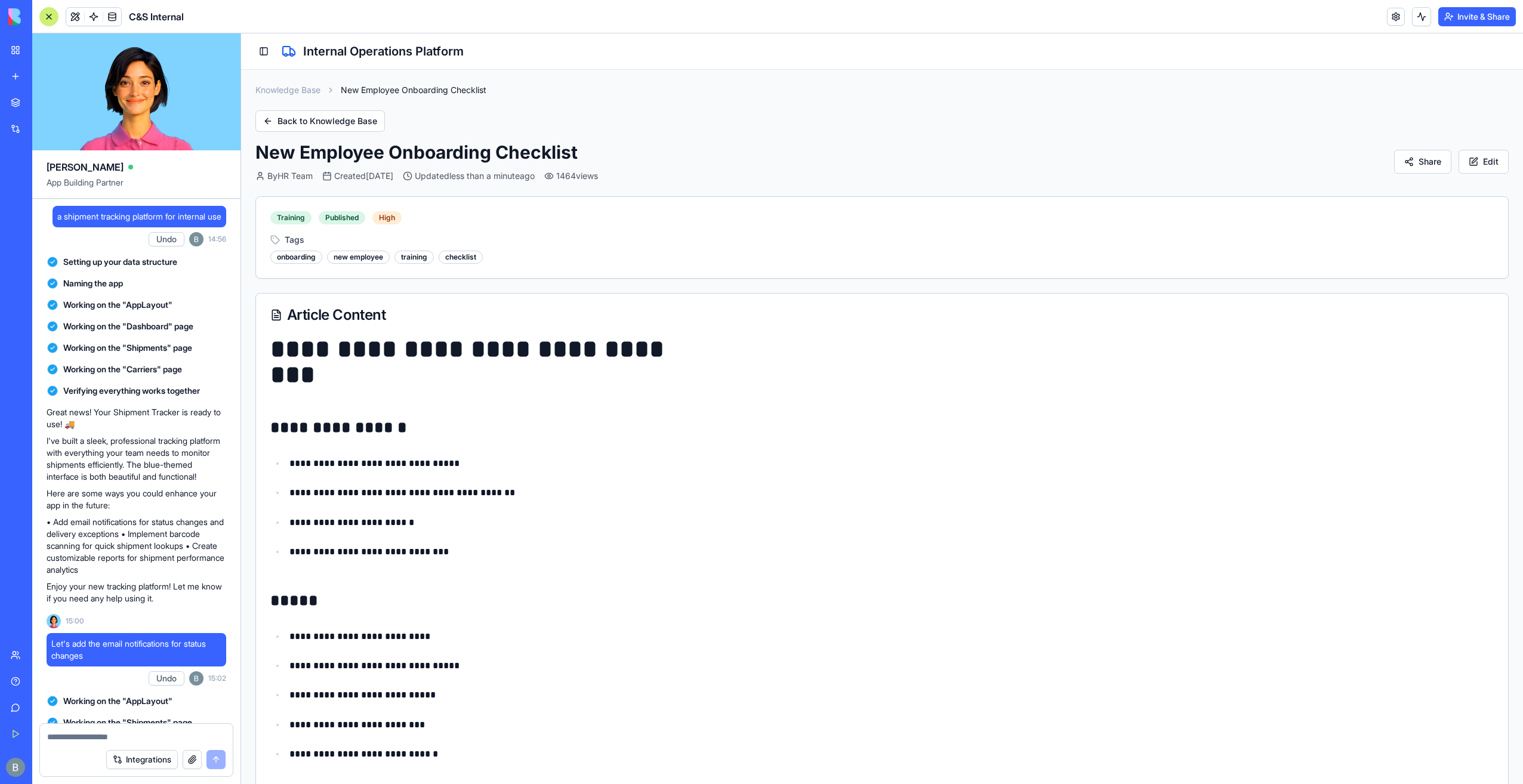
scroll to position [68267, 0]
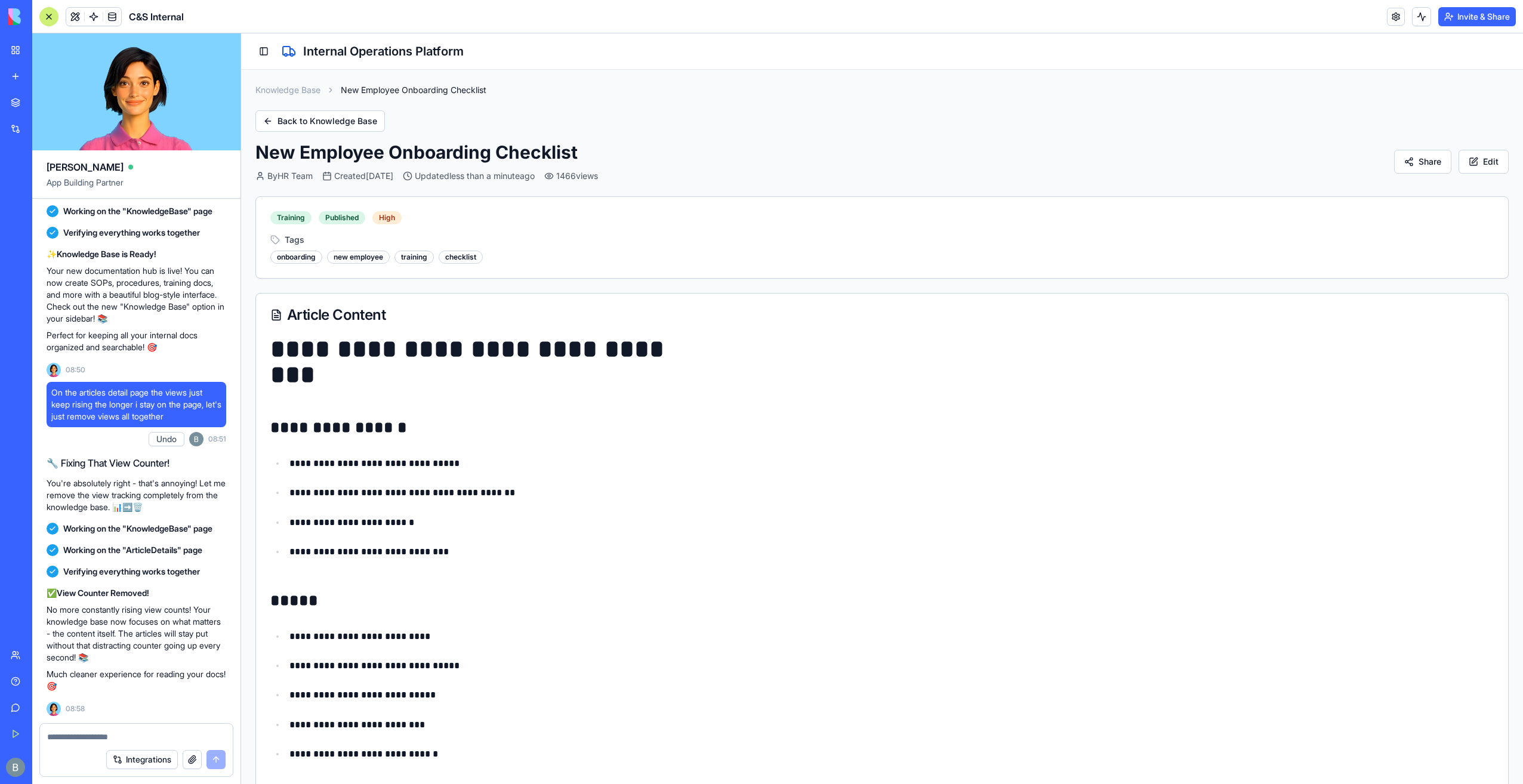
click at [106, 737] on textarea at bounding box center [136, 737] width 179 height 12
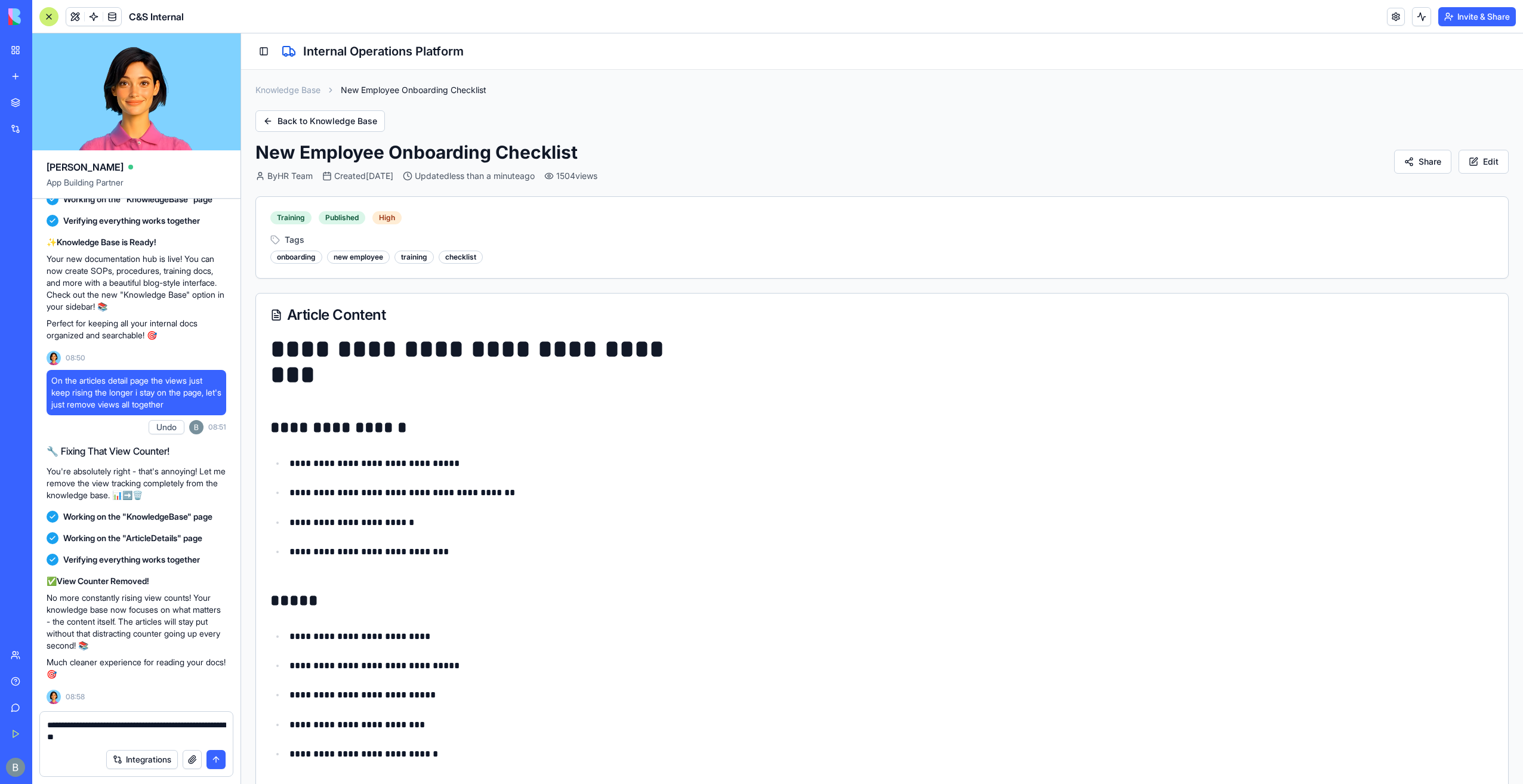
type textarea "**********"
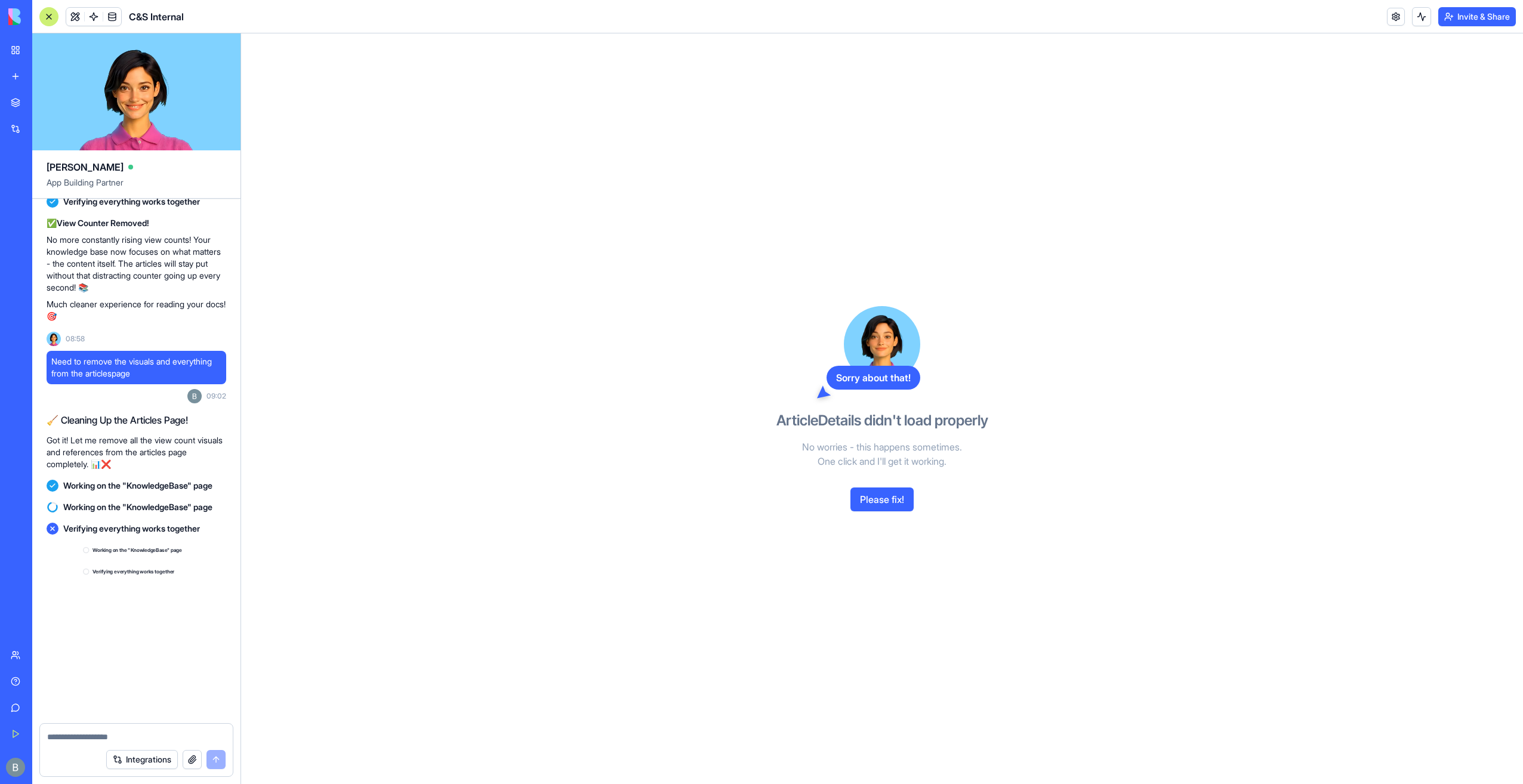
scroll to position [68637, 0]
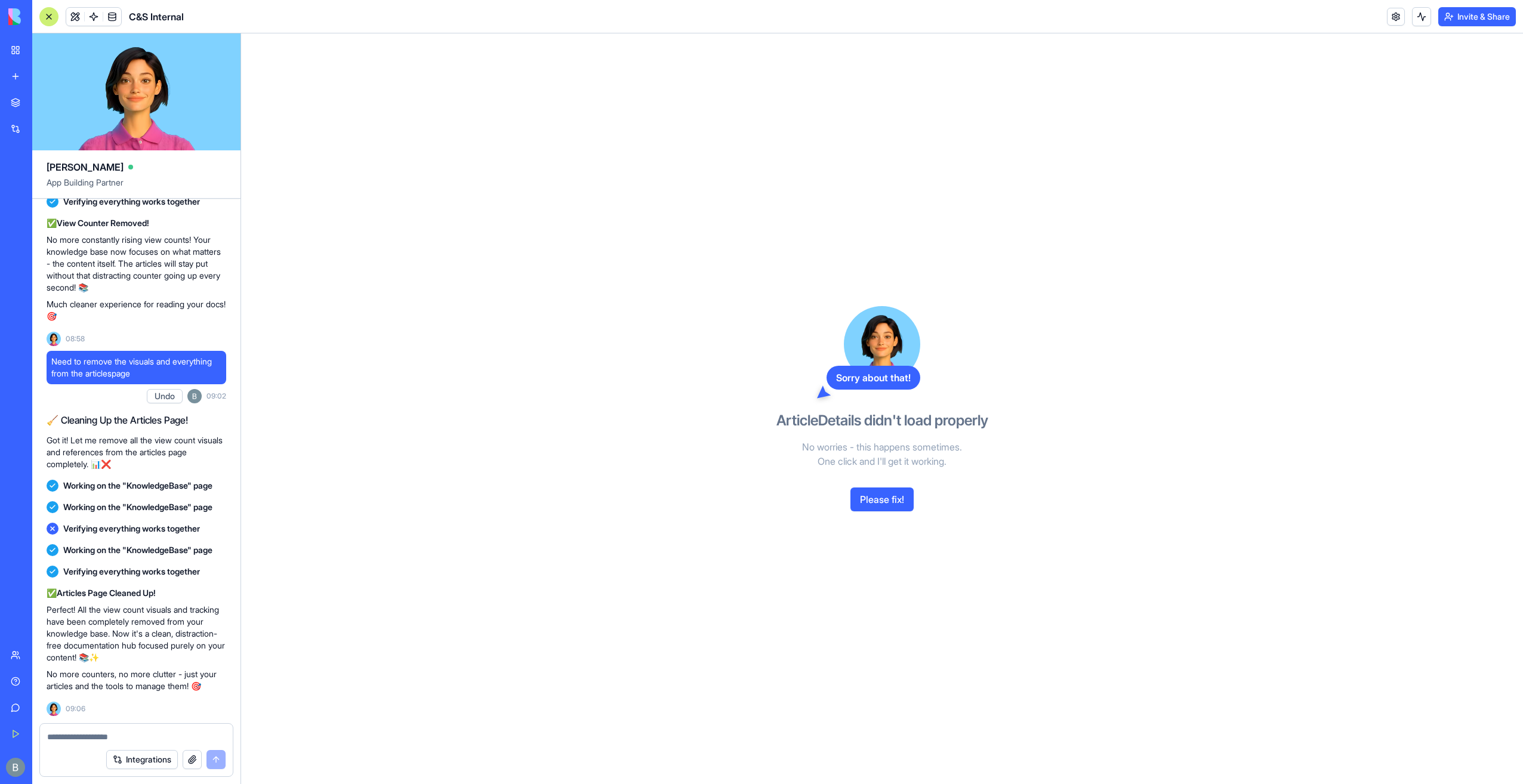
click at [858, 505] on button "Please fix!" at bounding box center [882, 499] width 63 height 24
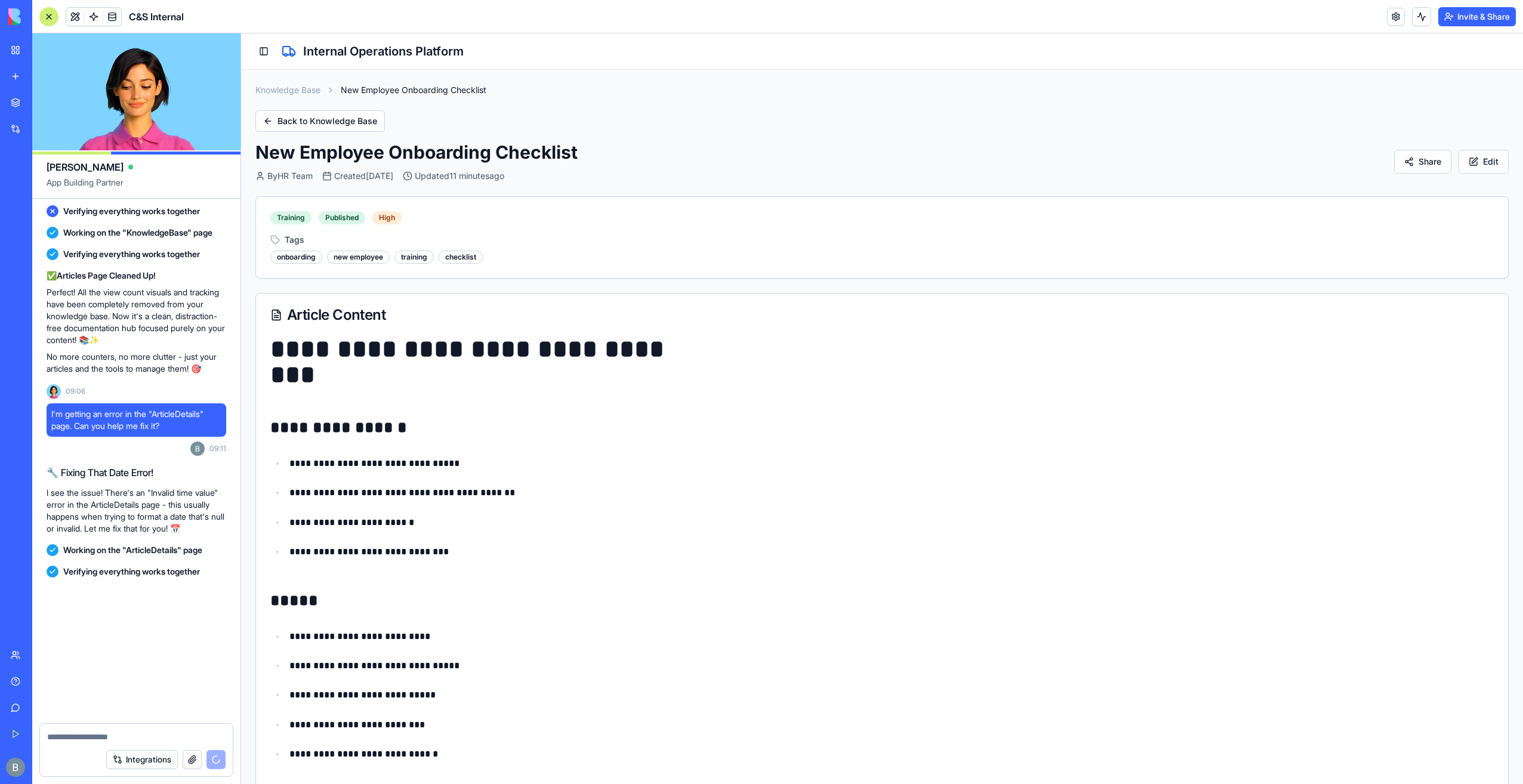
scroll to position [68966, 0]
